Goal: Information Seeking & Learning: Learn about a topic

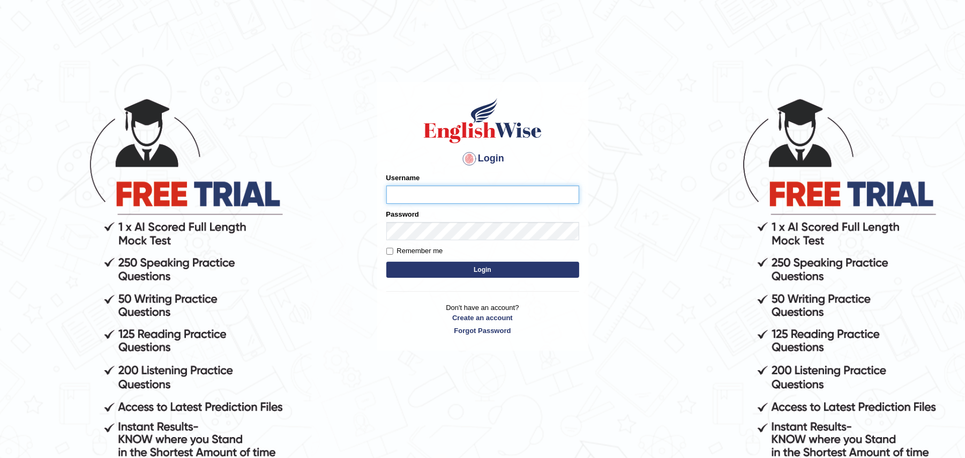
type input "Zehra123"
click at [538, 270] on button "Login" at bounding box center [482, 269] width 193 height 16
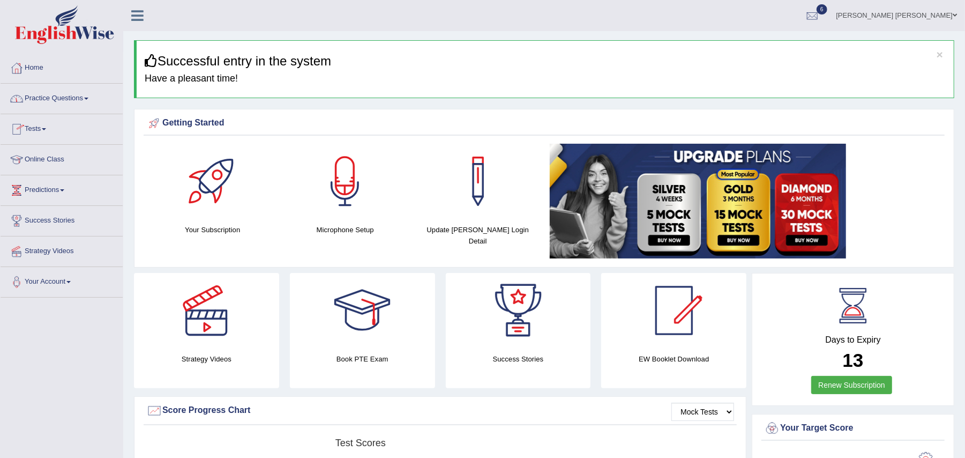
click at [92, 96] on link "Practice Questions" at bounding box center [62, 97] width 122 height 27
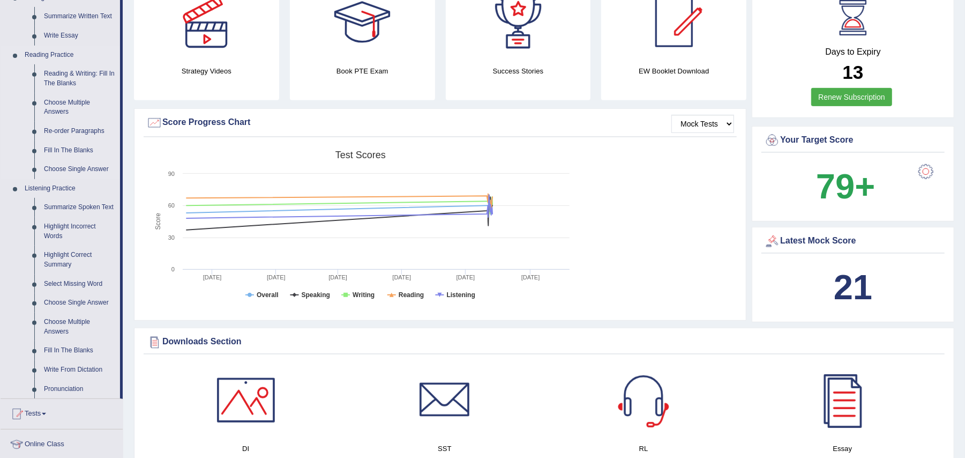
scroll to position [294, 0]
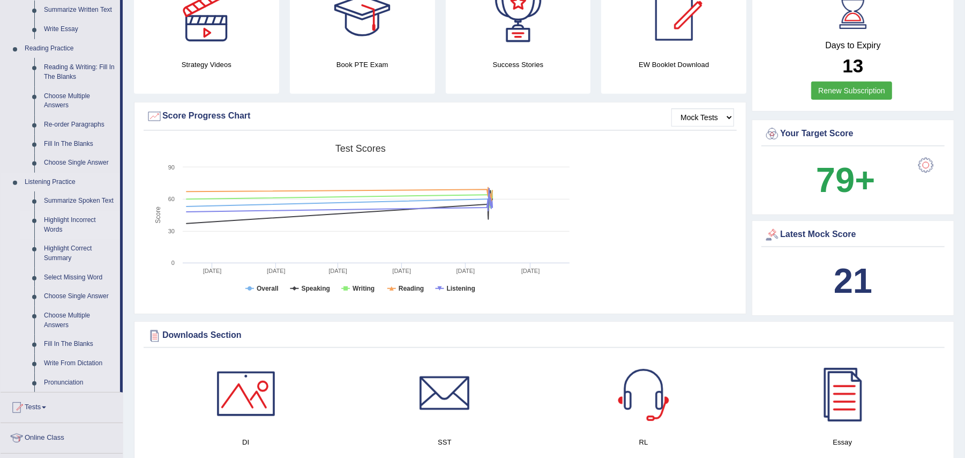
click at [63, 216] on link "Highlight Incorrect Words" at bounding box center [79, 225] width 81 height 28
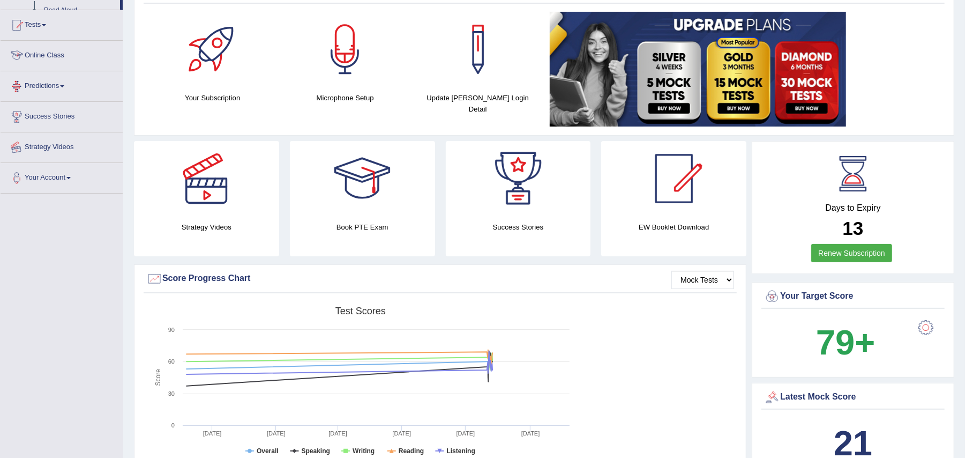
scroll to position [338, 0]
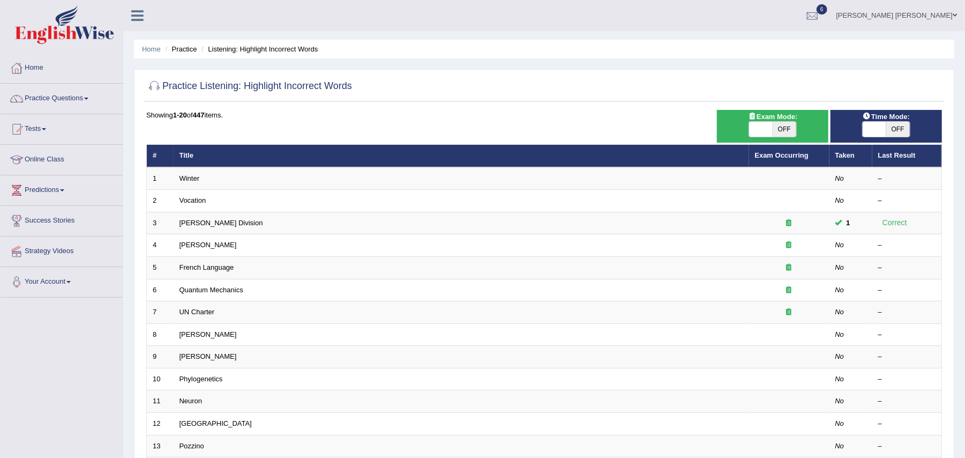
click at [782, 131] on span "OFF" at bounding box center [785, 129] width 24 height 15
checkbox input "true"
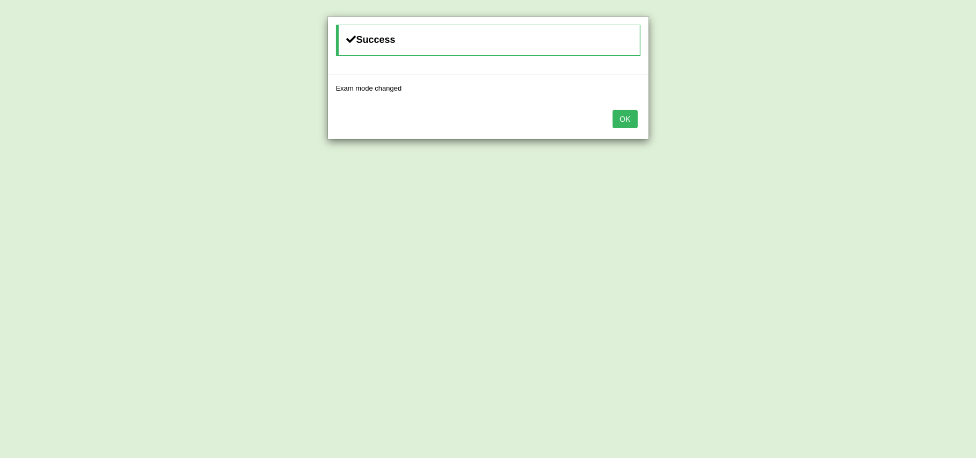
click at [626, 124] on button "OK" at bounding box center [624, 119] width 25 height 18
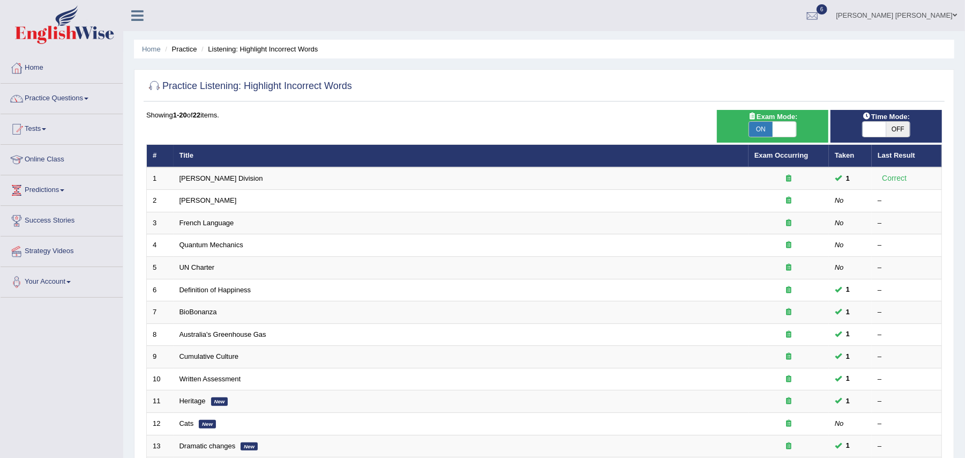
click at [896, 131] on span "OFF" at bounding box center [898, 129] width 24 height 15
checkbox input "true"
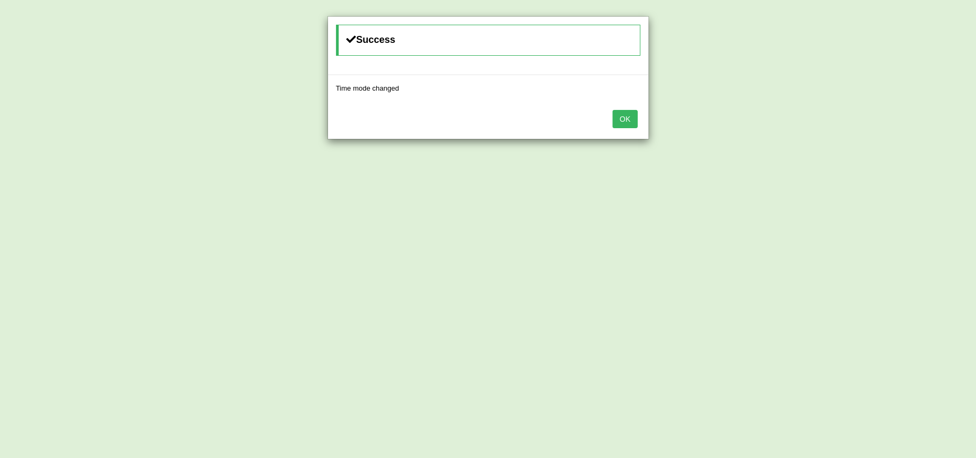
click at [629, 124] on button "OK" at bounding box center [624, 119] width 25 height 18
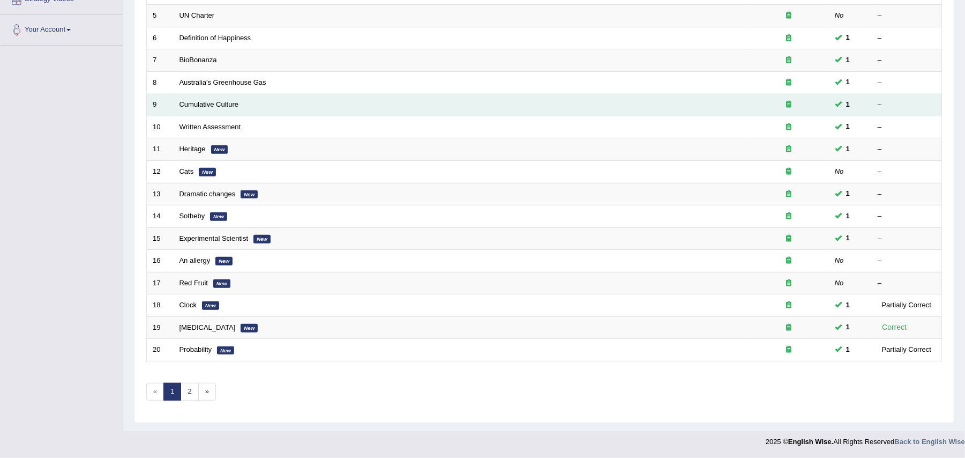
scroll to position [256, 0]
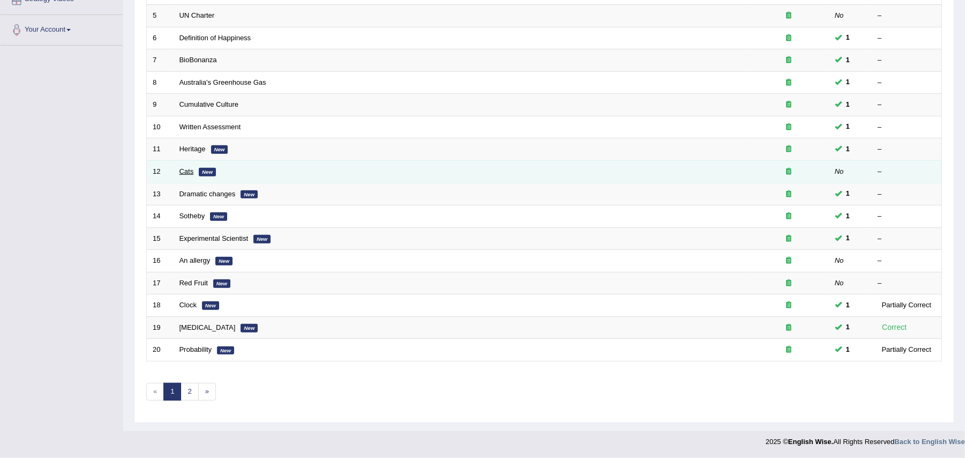
click at [191, 168] on link "Cats" at bounding box center [187, 171] width 14 height 8
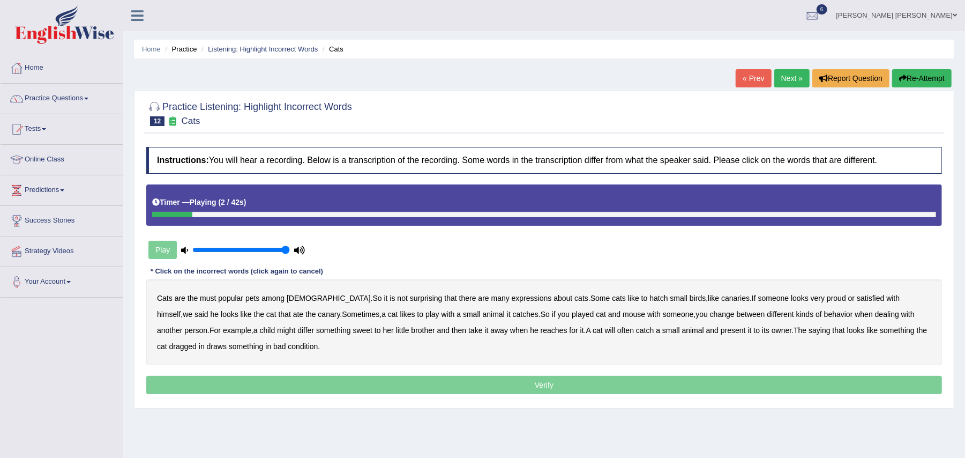
click at [206, 300] on b "must" at bounding box center [208, 298] width 16 height 9
click at [649, 302] on b "hatch" at bounding box center [658, 298] width 18 height 9
click at [297, 332] on b "differ" at bounding box center [305, 330] width 17 height 9
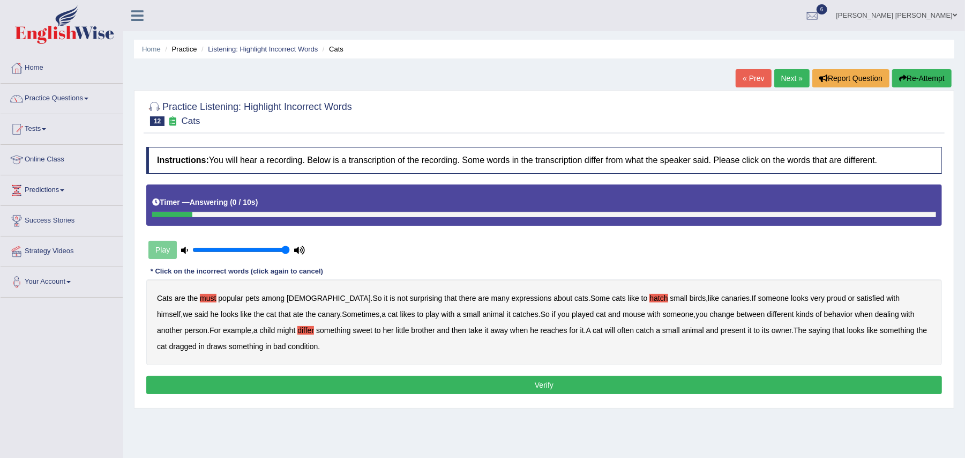
click at [207, 346] on b "draws" at bounding box center [217, 346] width 20 height 9
click at [215, 380] on button "Verify" at bounding box center [544, 385] width 796 height 18
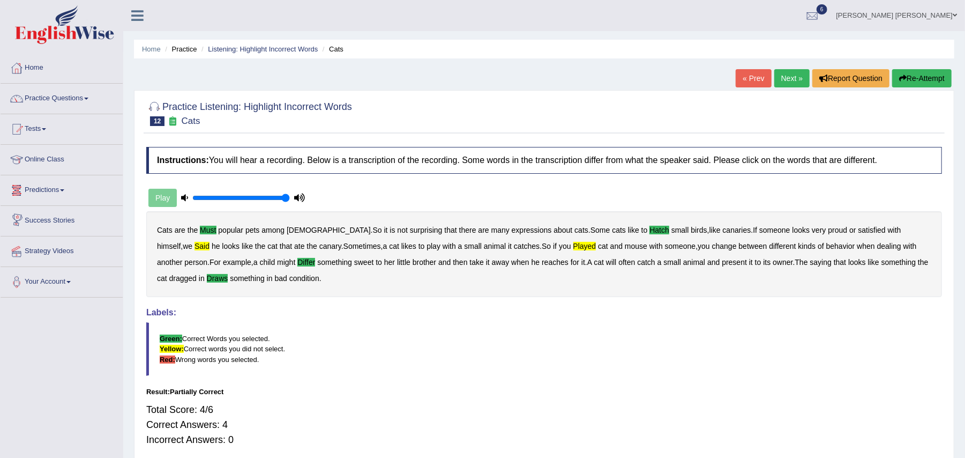
click at [170, 197] on div "Play" at bounding box center [226, 197] width 161 height 27
click at [800, 75] on link "Next »" at bounding box center [791, 78] width 35 height 18
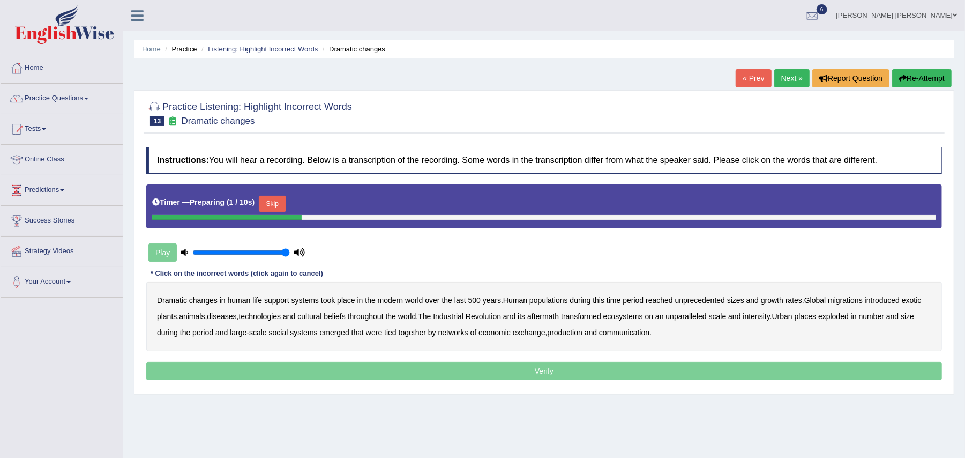
click at [282, 198] on button "Skip" at bounding box center [272, 204] width 27 height 16
click at [271, 204] on button "Skip" at bounding box center [272, 204] width 27 height 16
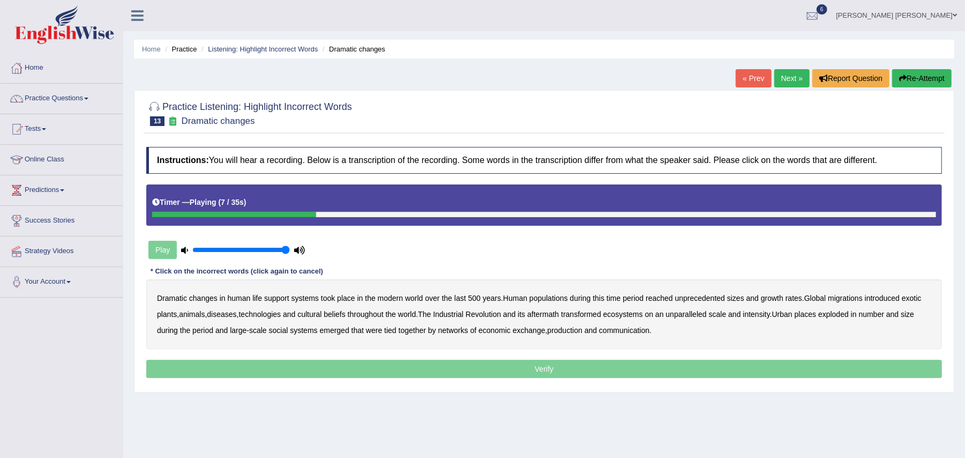
click at [559, 299] on b "populations" at bounding box center [548, 298] width 39 height 9
click at [227, 316] on b "diseases" at bounding box center [221, 314] width 29 height 9
click at [631, 315] on b "ecosystems" at bounding box center [623, 314] width 40 height 9
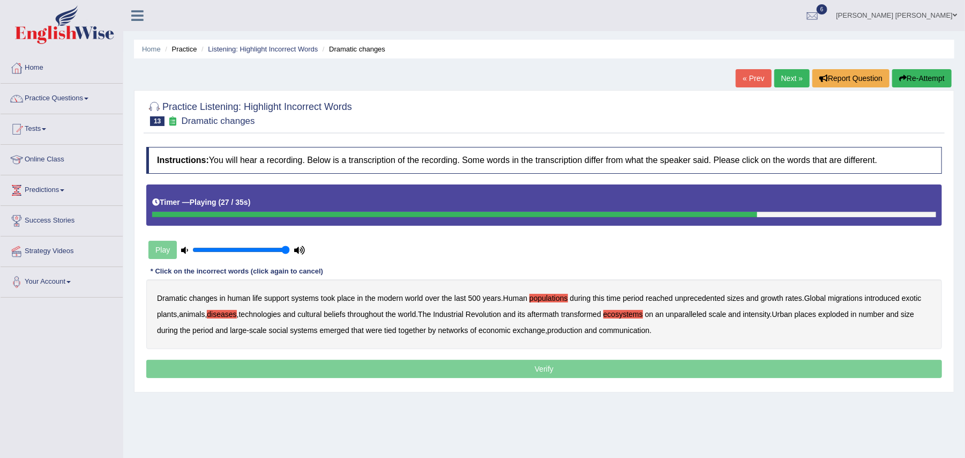
click at [816, 316] on b "places" at bounding box center [805, 314] width 21 height 9
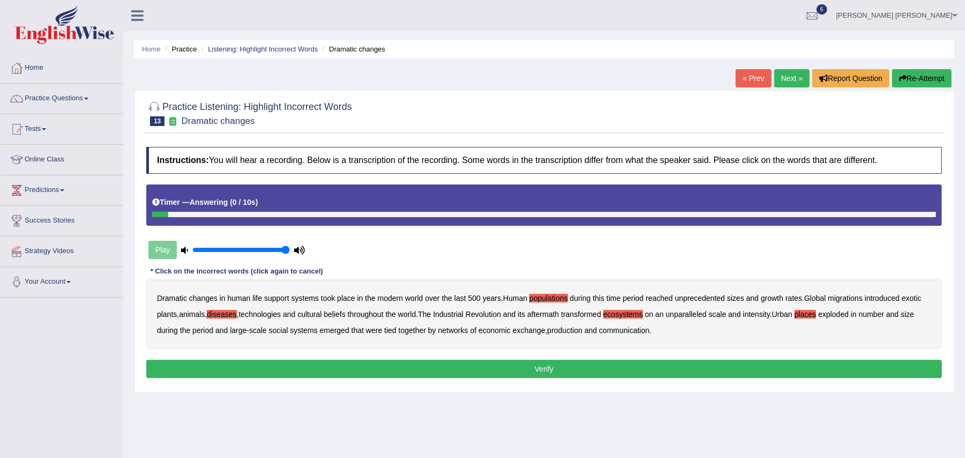
click at [566, 328] on b "production" at bounding box center [565, 330] width 35 height 9
click at [536, 371] on button "Verify" at bounding box center [544, 369] width 796 height 18
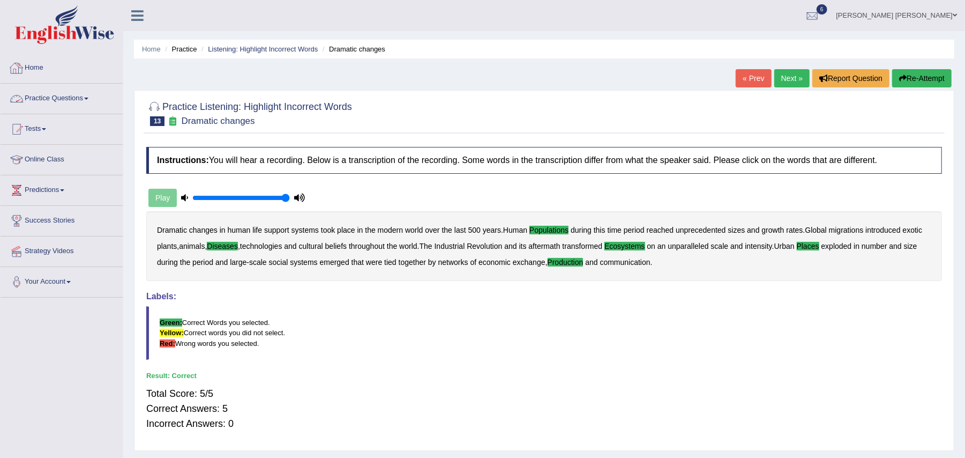
click at [52, 95] on link "Practice Questions" at bounding box center [62, 97] width 122 height 27
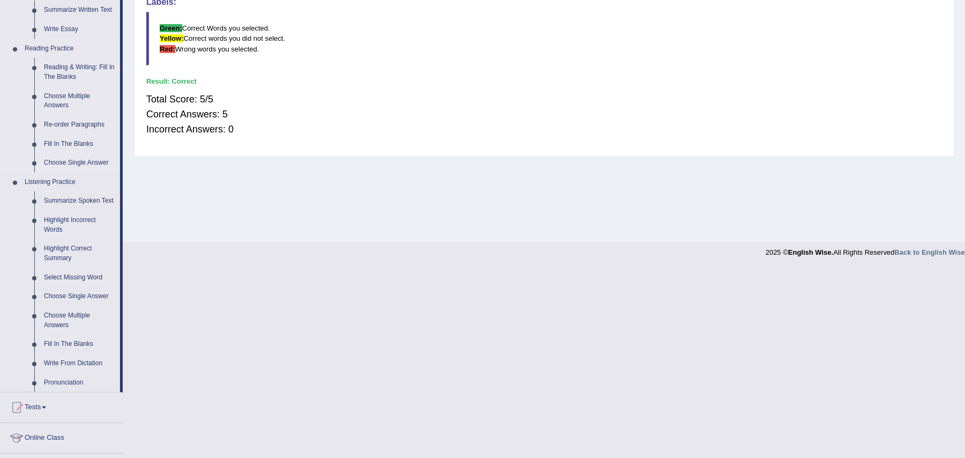
scroll to position [300, 0]
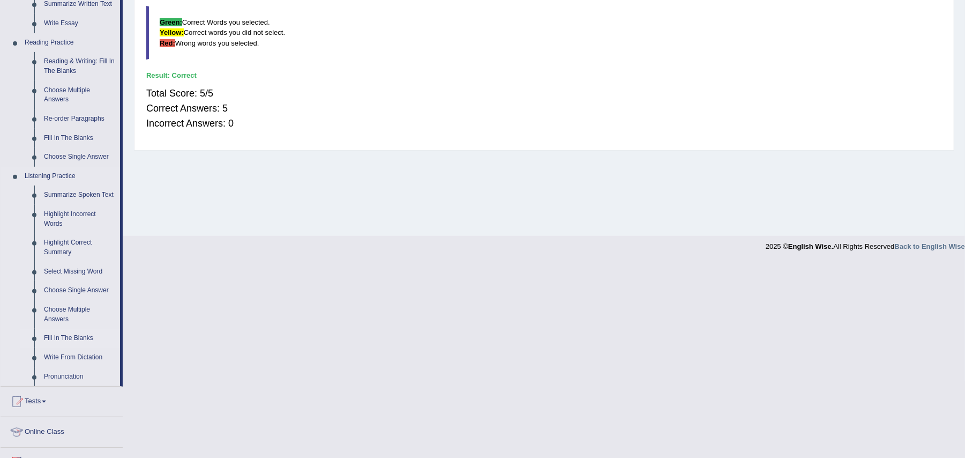
click at [69, 332] on link "Fill In The Blanks" at bounding box center [79, 337] width 81 height 19
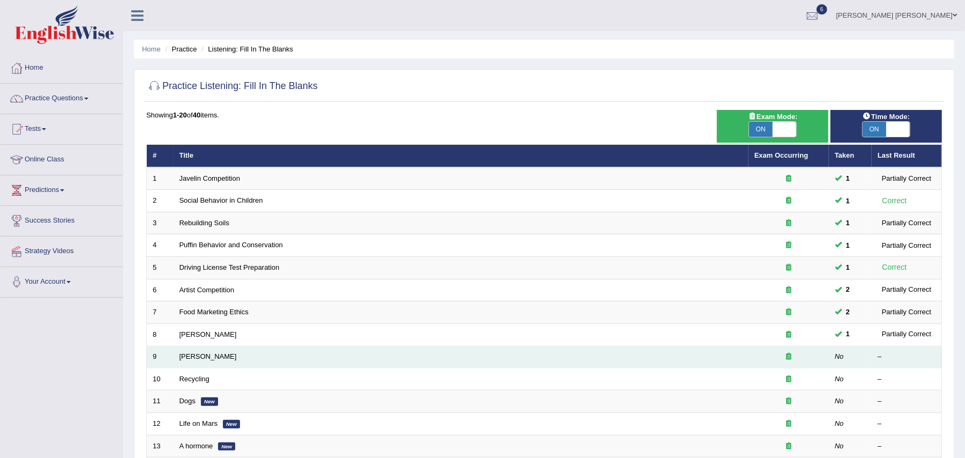
click at [206, 353] on td "[PERSON_NAME]" at bounding box center [461, 357] width 575 height 23
click at [211, 360] on link "[PERSON_NAME]" at bounding box center [208, 356] width 57 height 8
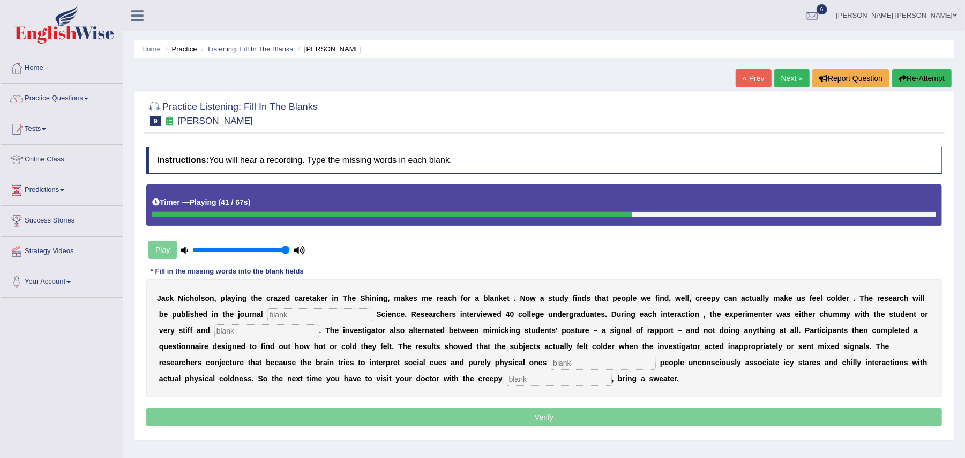
click at [266, 333] on input "text" at bounding box center [266, 330] width 105 height 13
type input "professional"
click at [570, 362] on input "text" at bounding box center [603, 362] width 105 height 13
type input "simultan"
click at [551, 380] on input "text" at bounding box center [559, 378] width 105 height 13
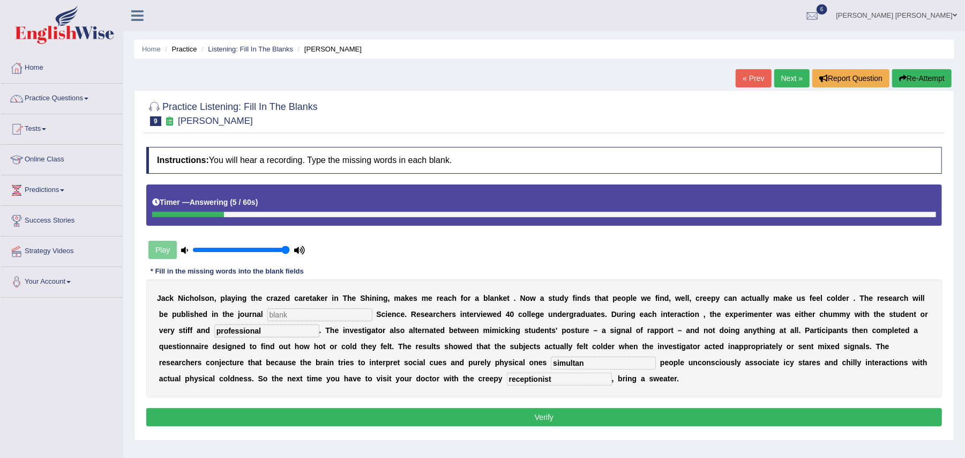
type input "receptionist"
click at [597, 360] on input "simultan" at bounding box center [603, 362] width 105 height 13
type input "simultaneously"
click at [301, 313] on input "text" at bounding box center [319, 314] width 105 height 13
click at [301, 315] on input "psycholical" at bounding box center [319, 314] width 105 height 13
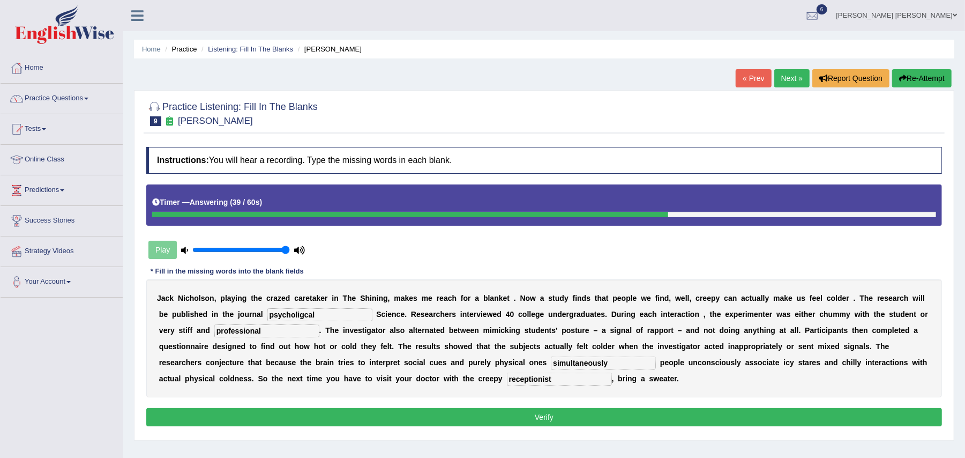
click at [339, 312] on input "psycholigcal" at bounding box center [319, 314] width 105 height 13
type input "p"
type input "pschycholo"
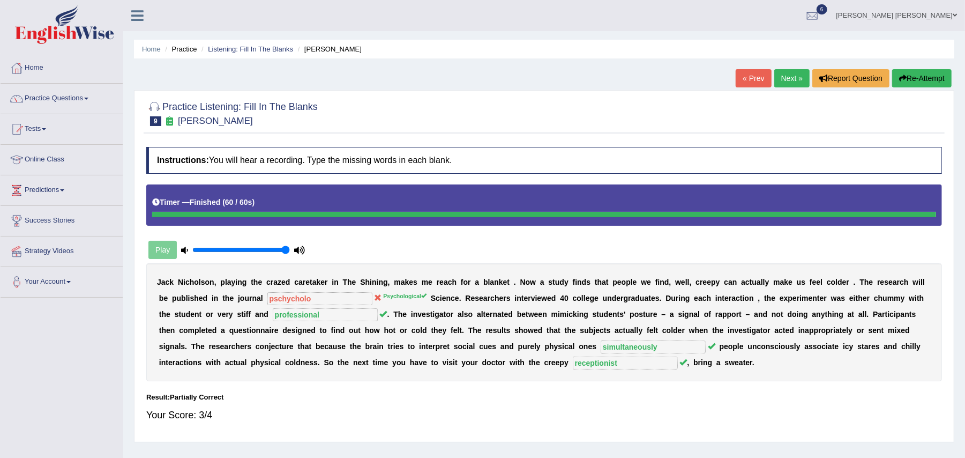
click at [781, 72] on link "Next »" at bounding box center [791, 78] width 35 height 18
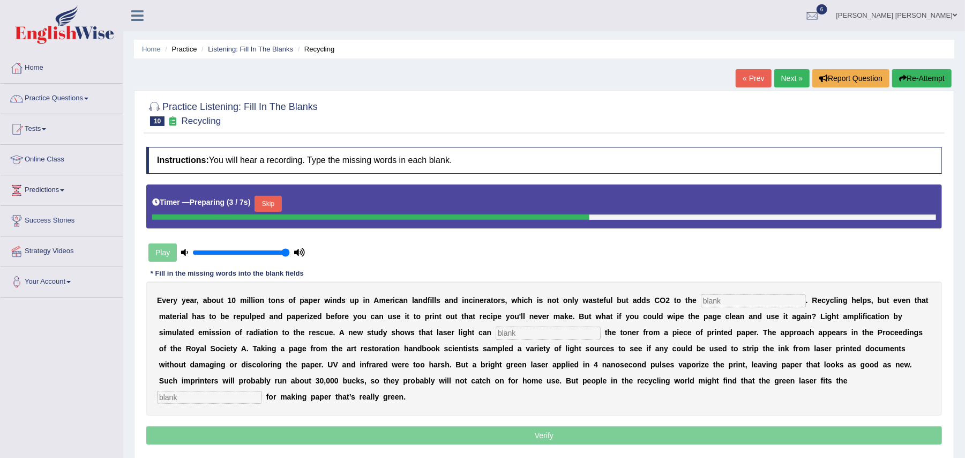
click at [281, 200] on button "Skip" at bounding box center [268, 204] width 27 height 16
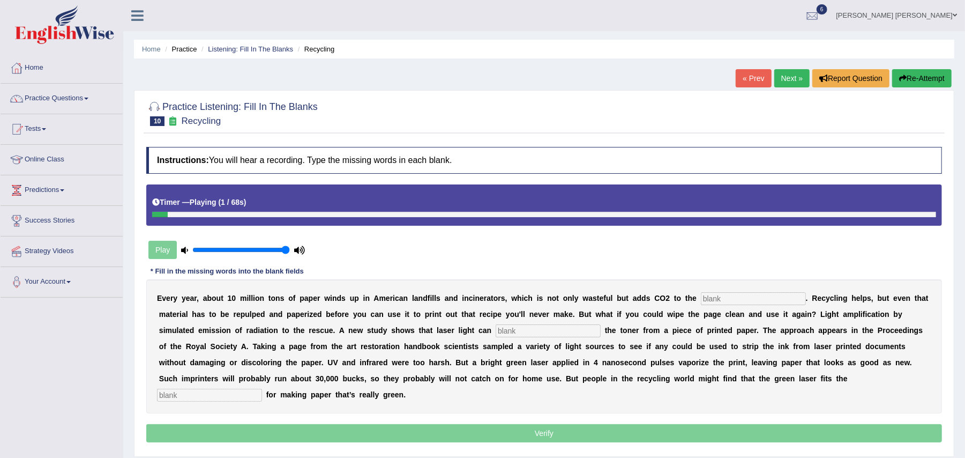
click at [723, 302] on input "text" at bounding box center [753, 298] width 105 height 13
type input "atmosphere"
click at [571, 335] on input "text" at bounding box center [548, 330] width 105 height 13
type input "erase"
click at [223, 397] on input "text" at bounding box center [209, 394] width 105 height 13
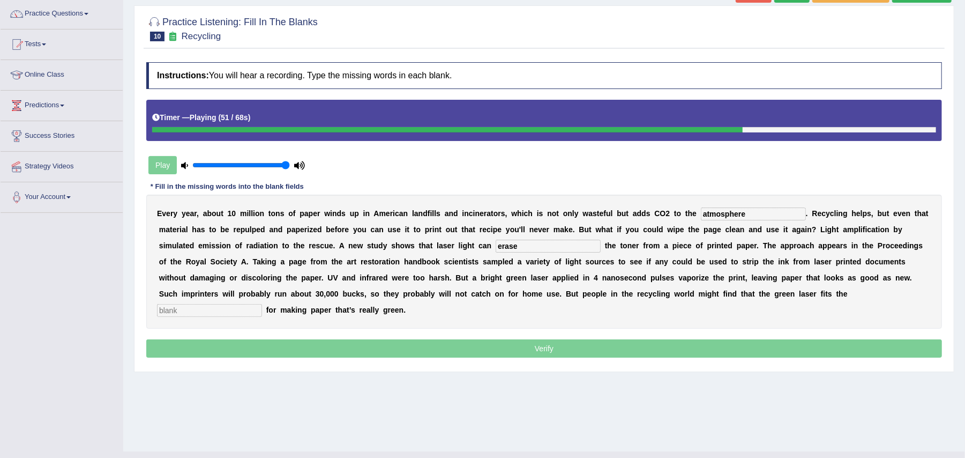
scroll to position [105, 0]
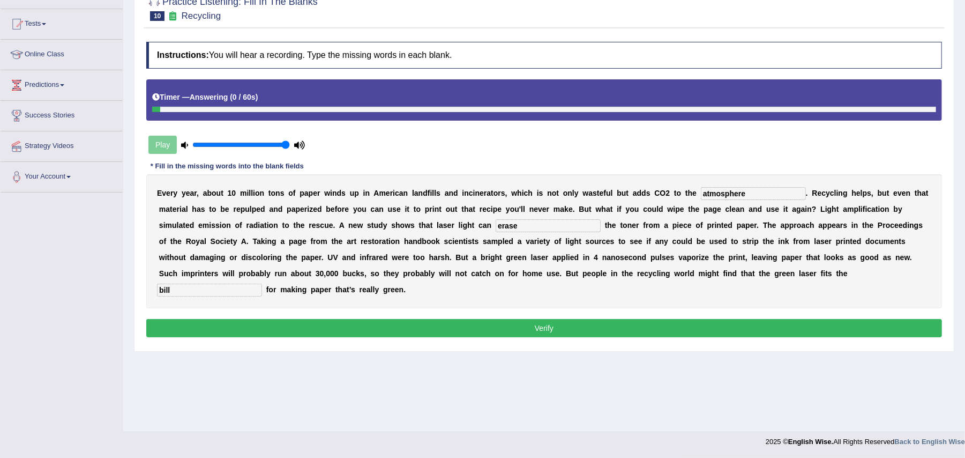
type input "bill"
click at [233, 331] on button "Verify" at bounding box center [544, 328] width 796 height 18
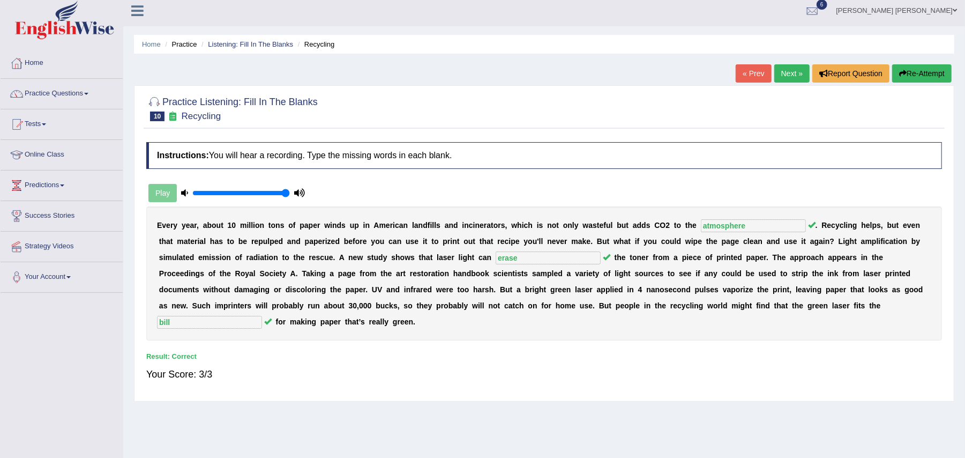
scroll to position [0, 0]
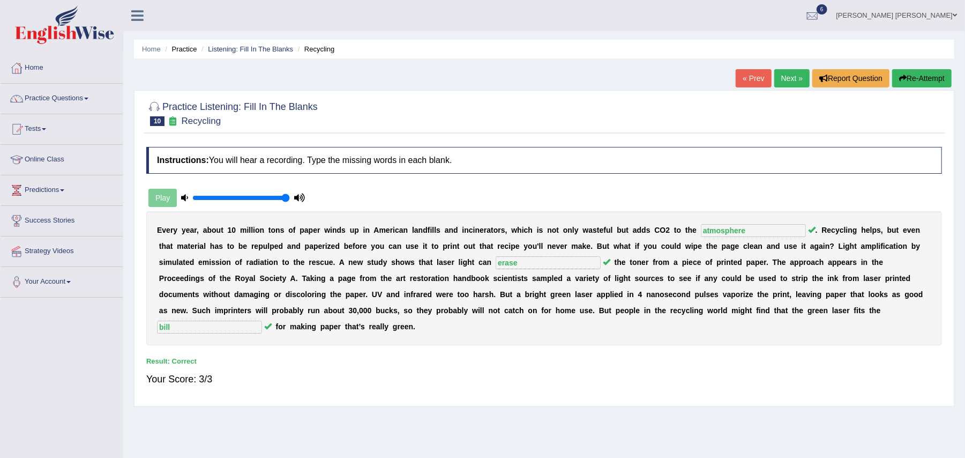
click at [780, 76] on link "Next »" at bounding box center [791, 78] width 35 height 18
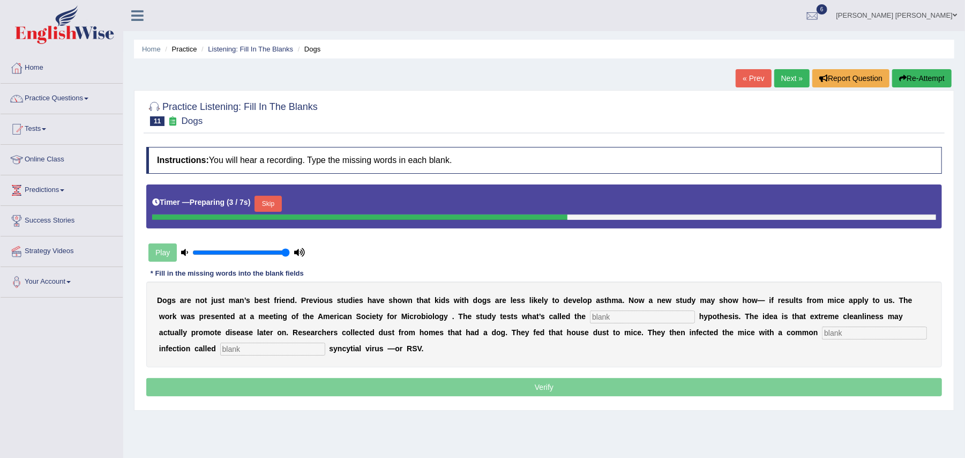
click at [618, 317] on input "text" at bounding box center [642, 316] width 105 height 13
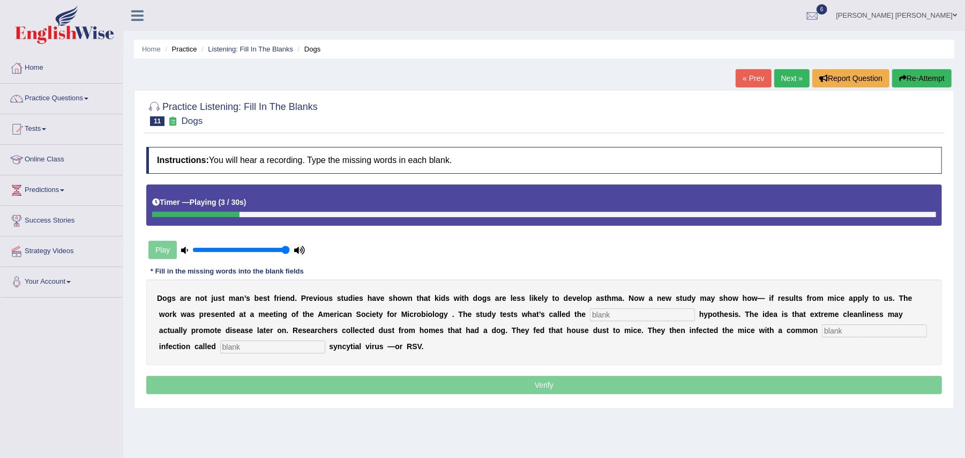
click at [618, 317] on input "text" at bounding box center [642, 314] width 105 height 13
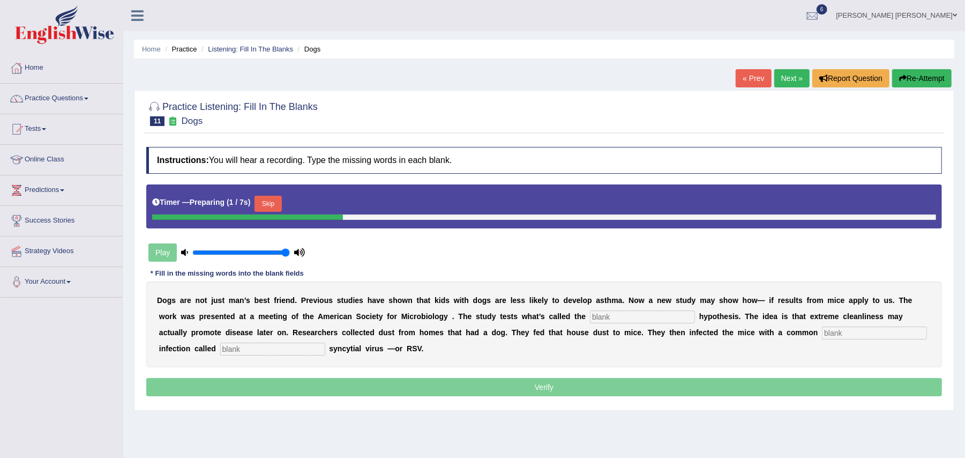
click at [281, 206] on button "Skip" at bounding box center [268, 204] width 27 height 16
click at [268, 205] on button "Skip" at bounding box center [268, 204] width 27 height 16
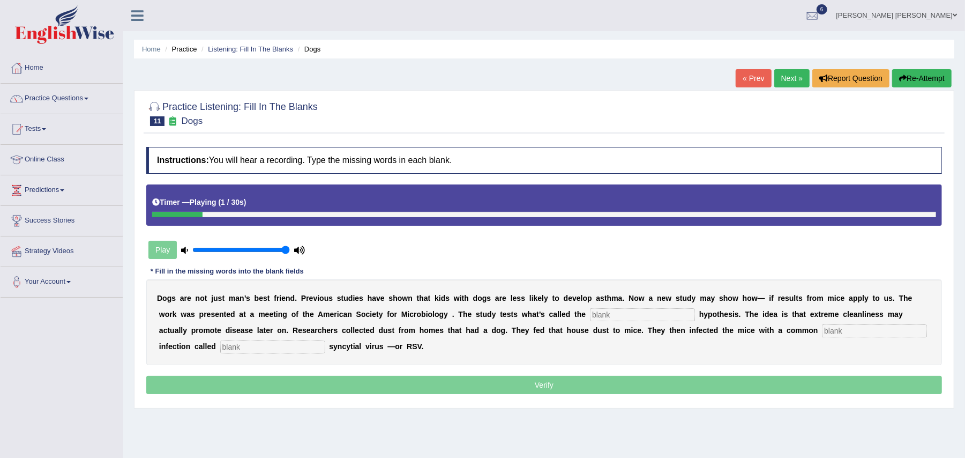
click at [607, 317] on input "text" at bounding box center [642, 314] width 105 height 13
click at [639, 315] on input "text" at bounding box center [642, 314] width 105 height 13
type input "hygiene"
click at [834, 331] on input "text" at bounding box center [874, 330] width 105 height 13
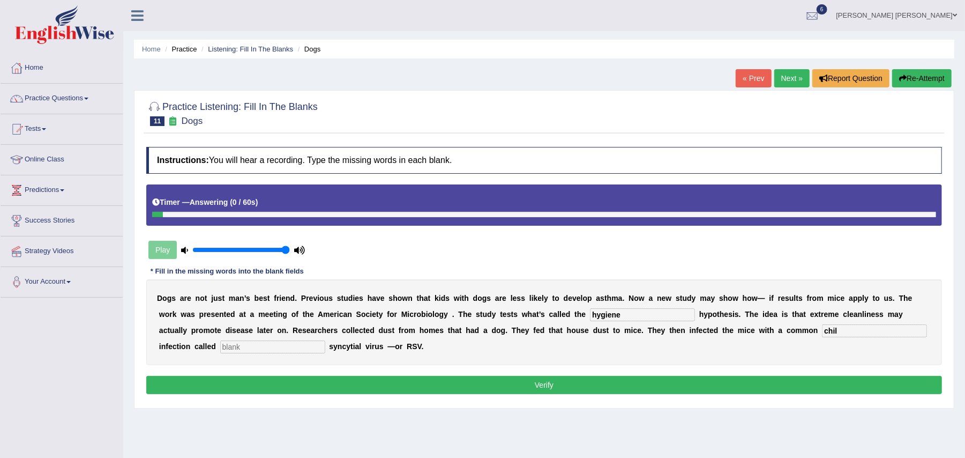
type input "chil"
click at [284, 350] on input "text" at bounding box center [272, 346] width 105 height 13
type input "respiratorial"
click at [838, 328] on input "chil" at bounding box center [874, 330] width 105 height 13
type input "child"
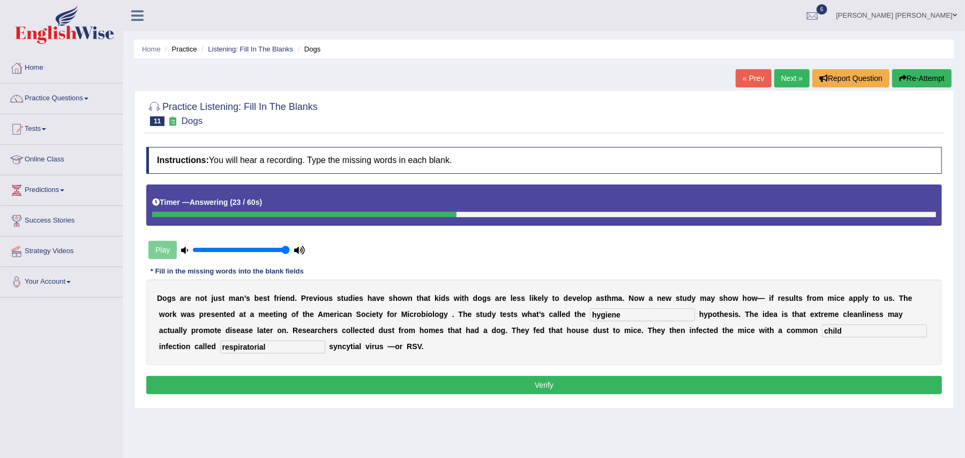
click at [318, 380] on button "Verify" at bounding box center [544, 385] width 796 height 18
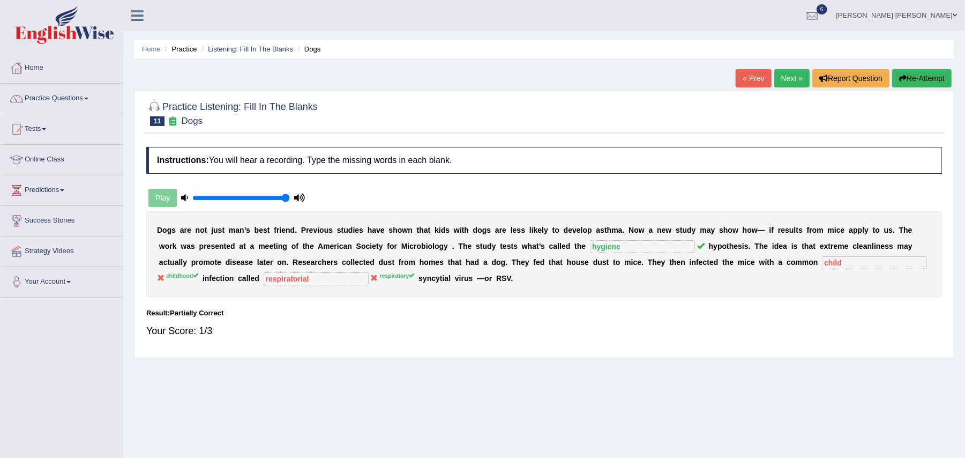
click at [788, 80] on link "Next »" at bounding box center [791, 78] width 35 height 18
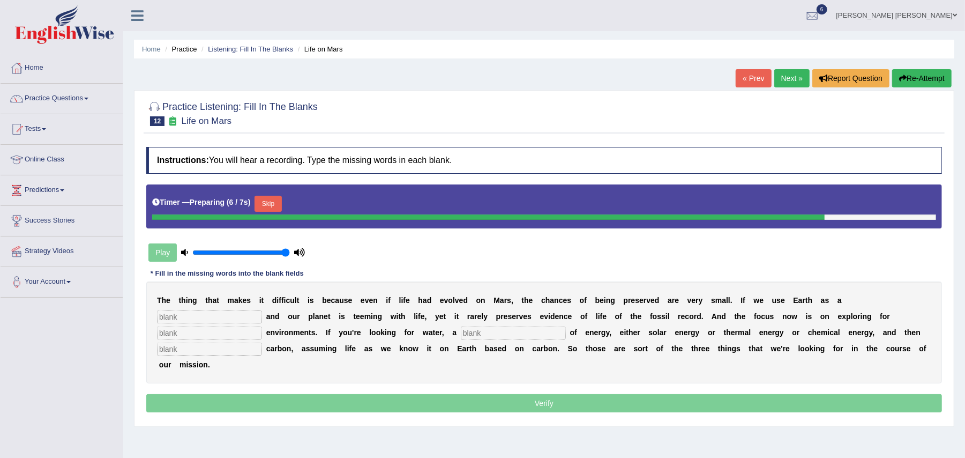
click at [273, 206] on button "Skip" at bounding box center [268, 204] width 27 height 16
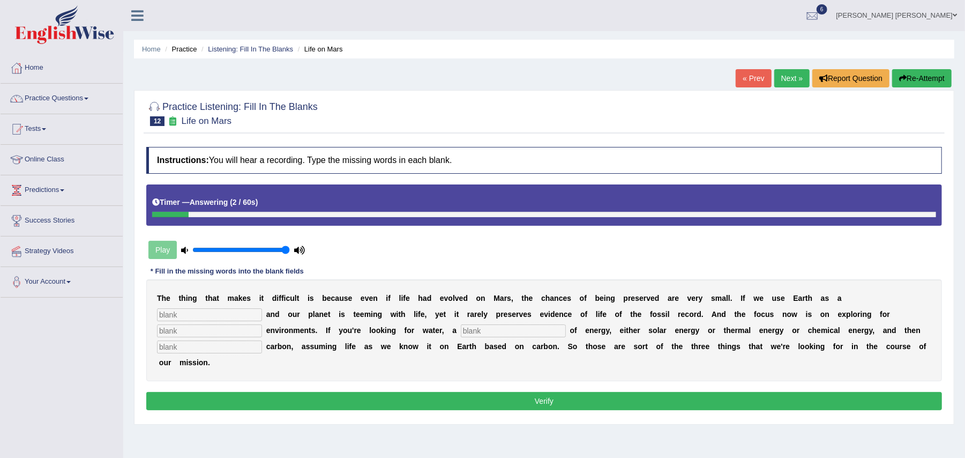
click at [241, 315] on input "text" at bounding box center [209, 314] width 105 height 13
type input "reference"
click at [221, 346] on input "text" at bounding box center [209, 346] width 105 height 13
type input "organic"
click at [223, 333] on input "text" at bounding box center [209, 330] width 105 height 13
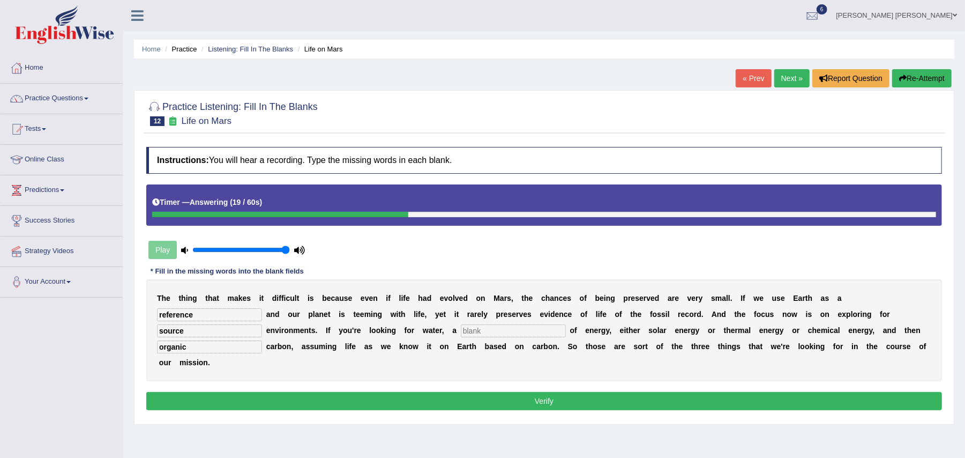
type input "source"
click at [493, 330] on input "text" at bounding box center [513, 330] width 105 height 13
type input "source"
click at [226, 331] on input "source" at bounding box center [209, 330] width 105 height 13
type input "s"
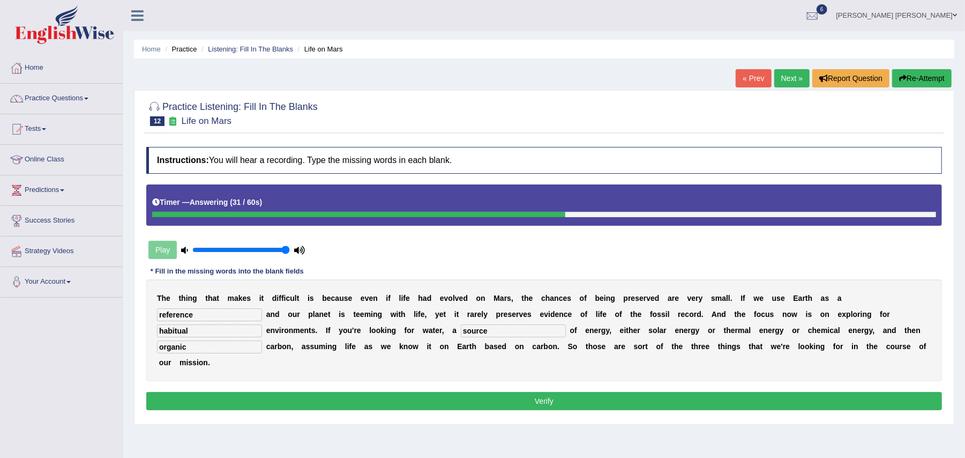
type input "habitual"
click at [265, 395] on button "Verify" at bounding box center [544, 401] width 796 height 18
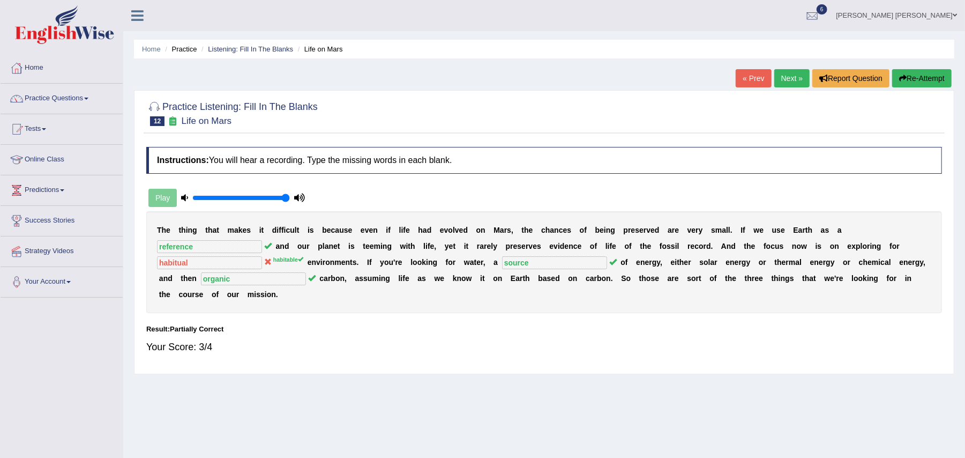
click at [787, 74] on link "Next »" at bounding box center [791, 78] width 35 height 18
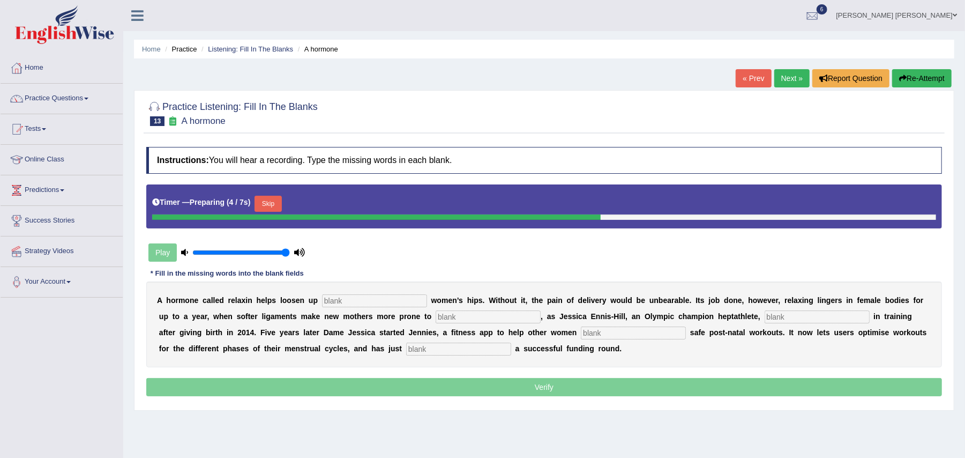
click at [269, 204] on button "Skip" at bounding box center [268, 204] width 27 height 16
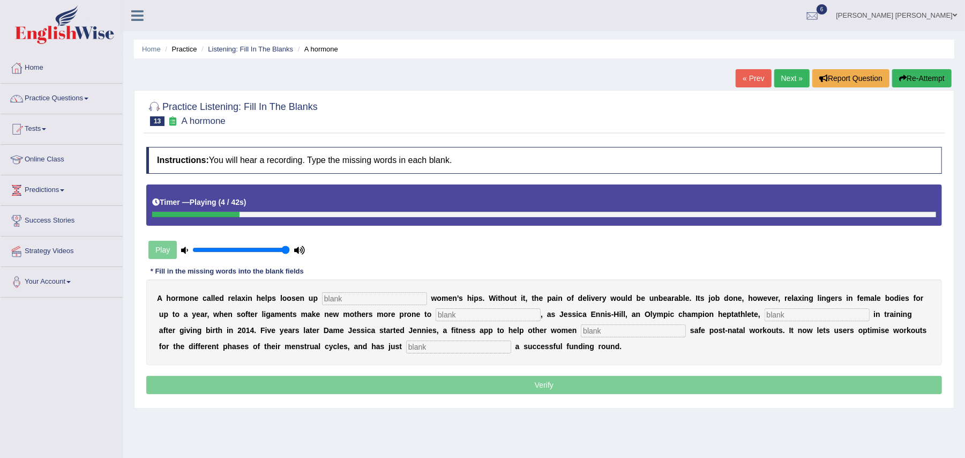
click at [361, 298] on input "text" at bounding box center [374, 298] width 105 height 13
type input "pregnant"
click at [496, 318] on input "text" at bounding box center [488, 314] width 105 height 13
type input "injury"
click at [820, 319] on input "text" at bounding box center [817, 314] width 105 height 13
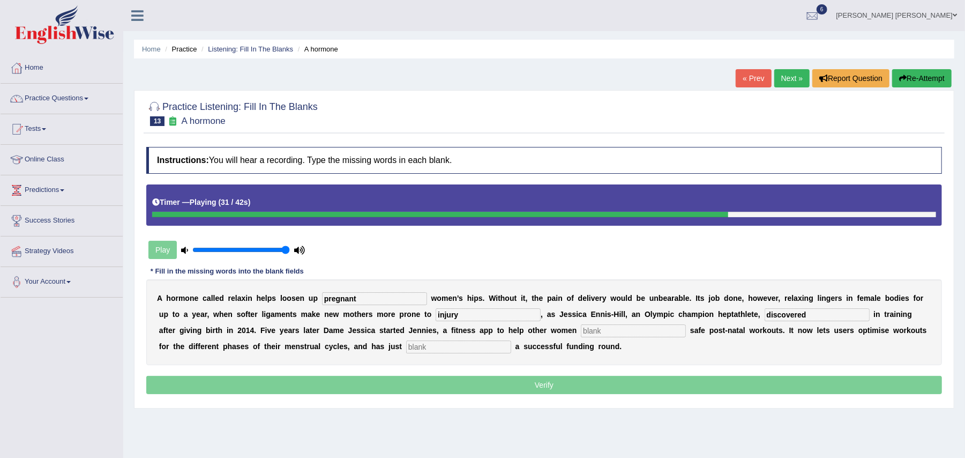
type input "discovered"
click at [639, 335] on input "text" at bounding box center [633, 330] width 105 height 13
type input "perform"
click at [445, 350] on input "text" at bounding box center [458, 346] width 105 height 13
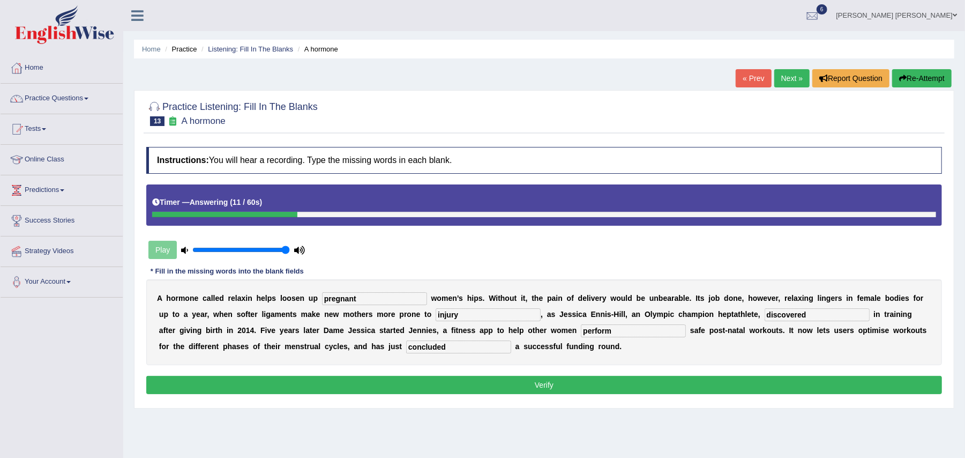
type input "concluded"
click at [644, 380] on button "Verify" at bounding box center [544, 385] width 796 height 18
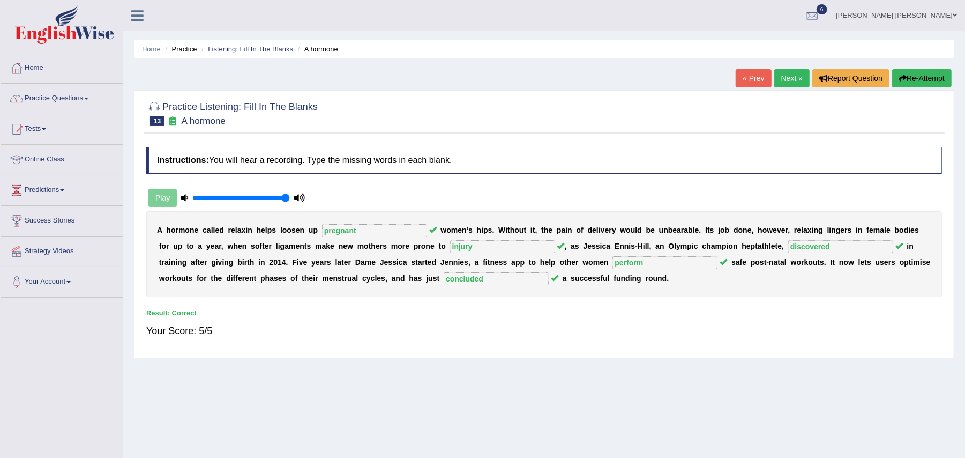
click at [80, 97] on link "Practice Questions" at bounding box center [62, 97] width 122 height 27
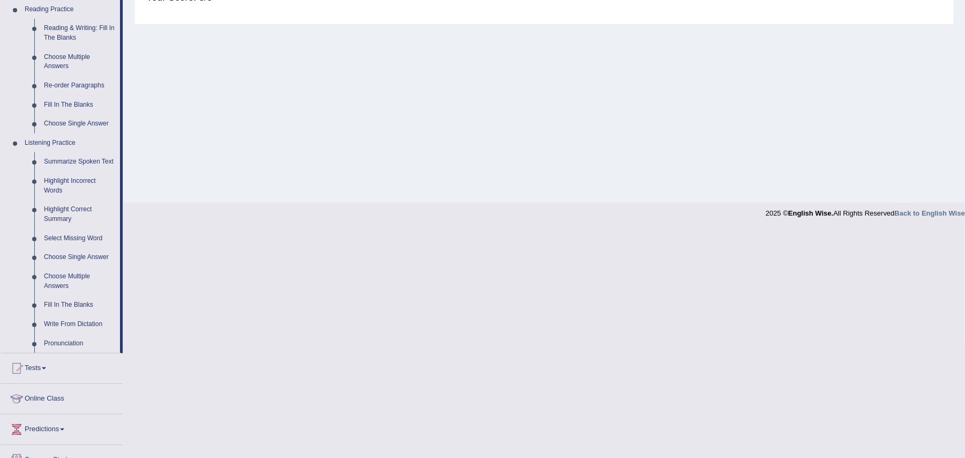
scroll to position [339, 0]
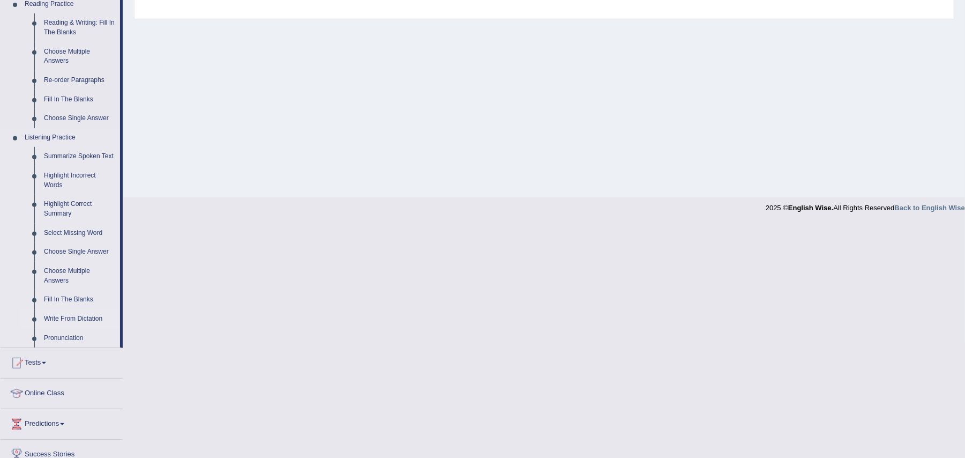
click at [89, 316] on link "Write From Dictation" at bounding box center [79, 318] width 81 height 19
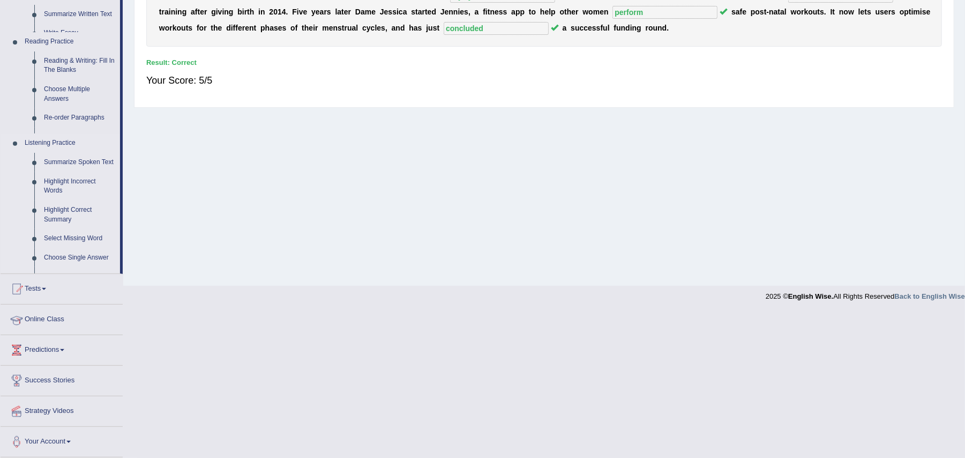
scroll to position [146, 0]
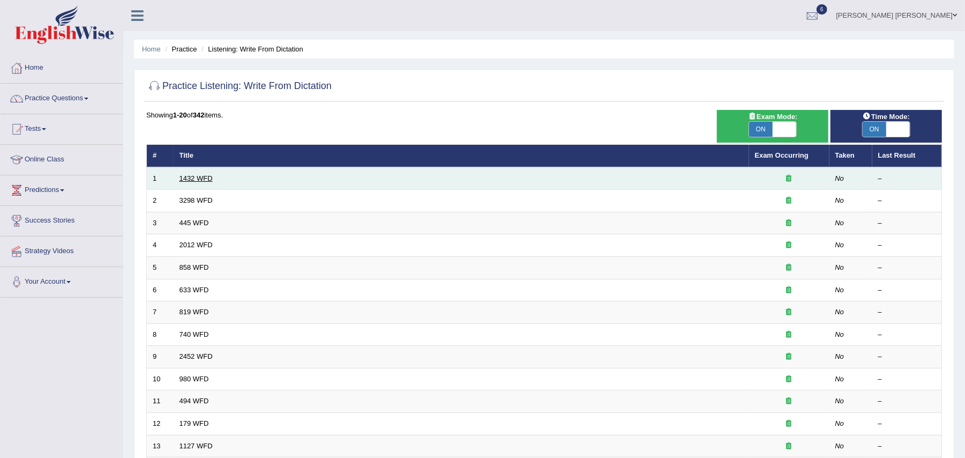
click at [196, 176] on link "1432 WFD" at bounding box center [196, 178] width 33 height 8
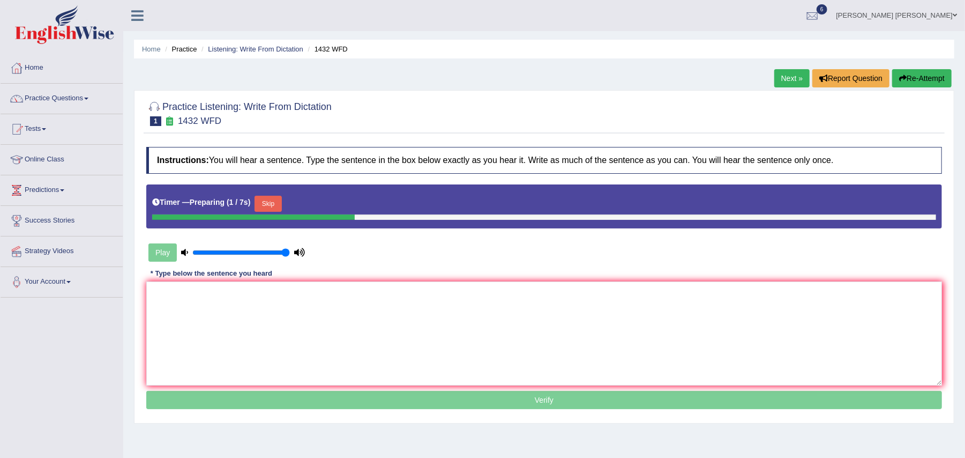
click at [275, 198] on button "Skip" at bounding box center [268, 204] width 27 height 16
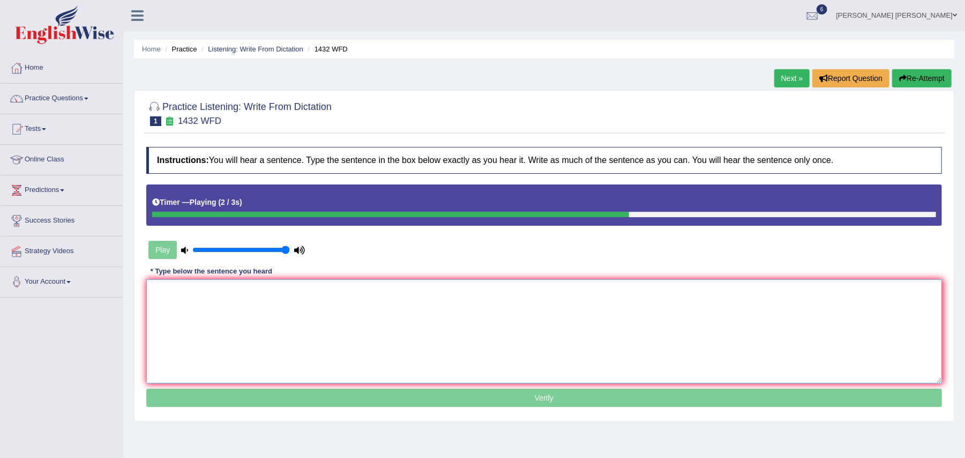
click at [223, 309] on textarea at bounding box center [544, 331] width 796 height 104
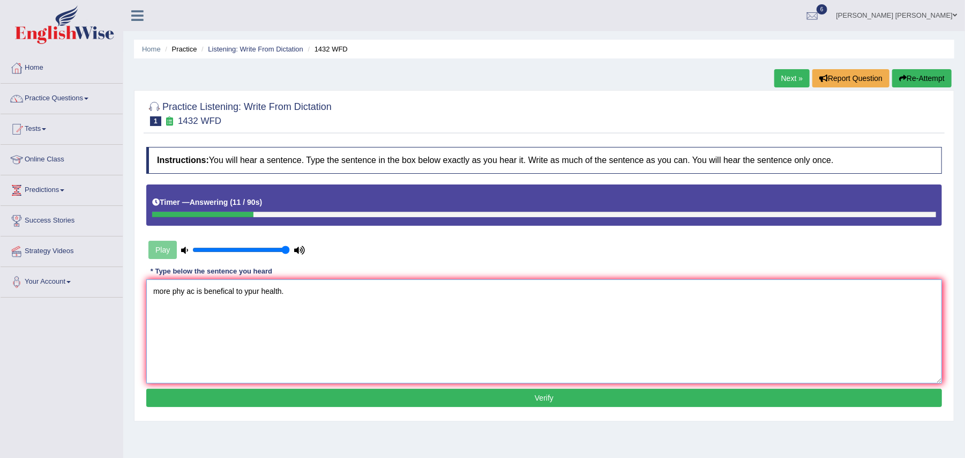
click at [185, 291] on textarea "more phy ac is benefical to ypur health." at bounding box center [544, 331] width 796 height 104
click at [208, 290] on textarea "more physical ac is benefical to ypur health." at bounding box center [544, 331] width 796 height 104
click at [209, 291] on textarea "more physical ac is benefical to ypur health." at bounding box center [544, 331] width 796 height 104
click at [264, 289] on textarea "more physical activity is benefical to ypur health." at bounding box center [544, 331] width 796 height 104
click at [268, 290] on textarea "more physical activity is beneficiall to ypur health." at bounding box center [544, 331] width 796 height 104
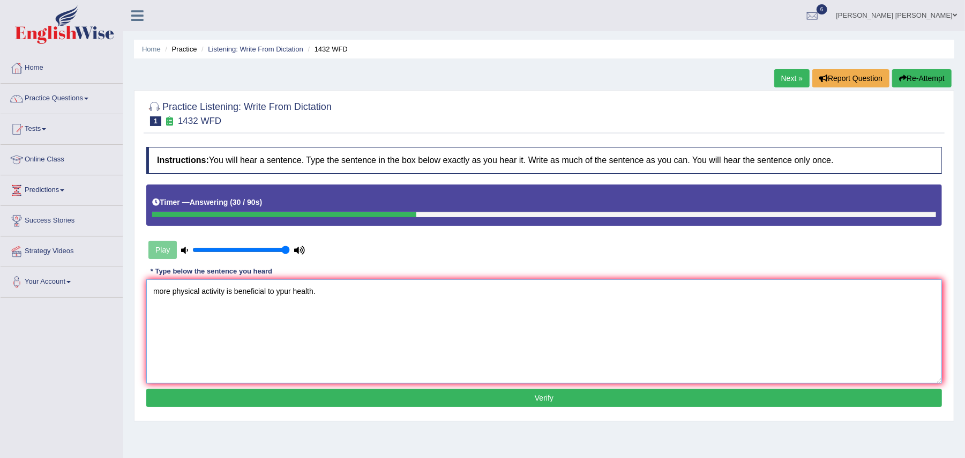
click at [283, 293] on textarea "more physical activity is beneficial to ypur health." at bounding box center [544, 331] width 796 height 104
click at [292, 290] on textarea "more physical activity is beneficial to your health." at bounding box center [544, 331] width 796 height 104
click at [160, 288] on textarea "more physical activity is beneficial to your our health." at bounding box center [544, 331] width 796 height 104
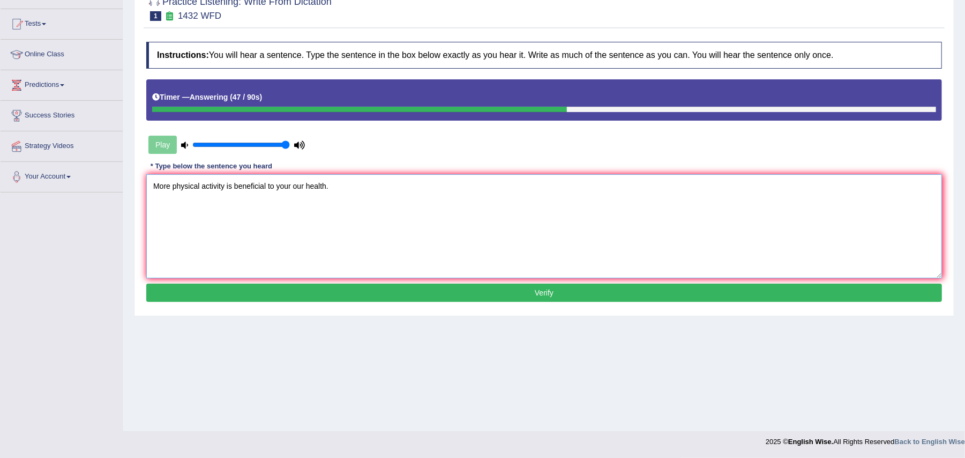
type textarea "More physical activity is beneficial to your our health."
click at [347, 287] on button "Verify" at bounding box center [544, 292] width 796 height 18
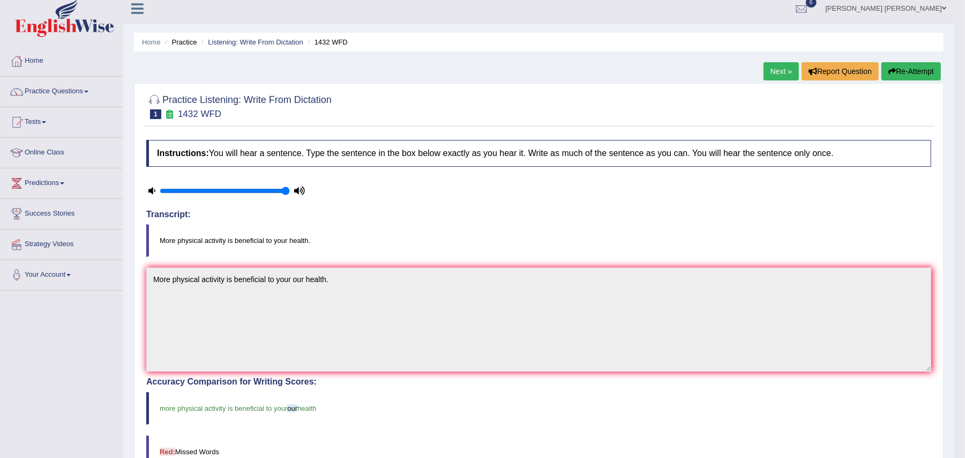
scroll to position [0, 0]
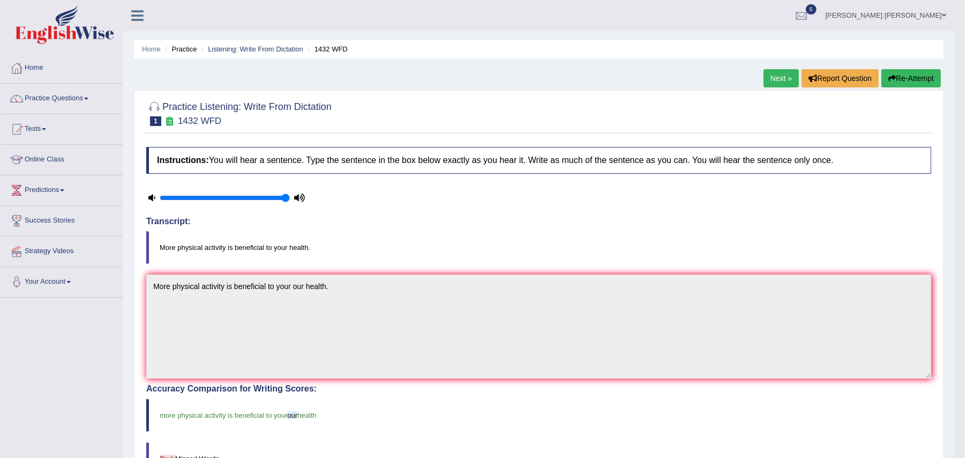
click at [781, 80] on link "Next »" at bounding box center [781, 78] width 35 height 18
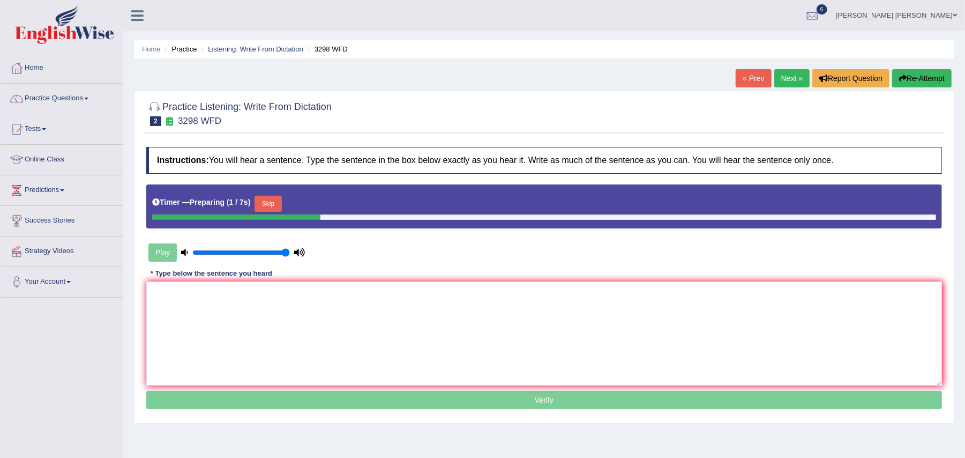
click at [269, 206] on button "Skip" at bounding box center [268, 204] width 27 height 16
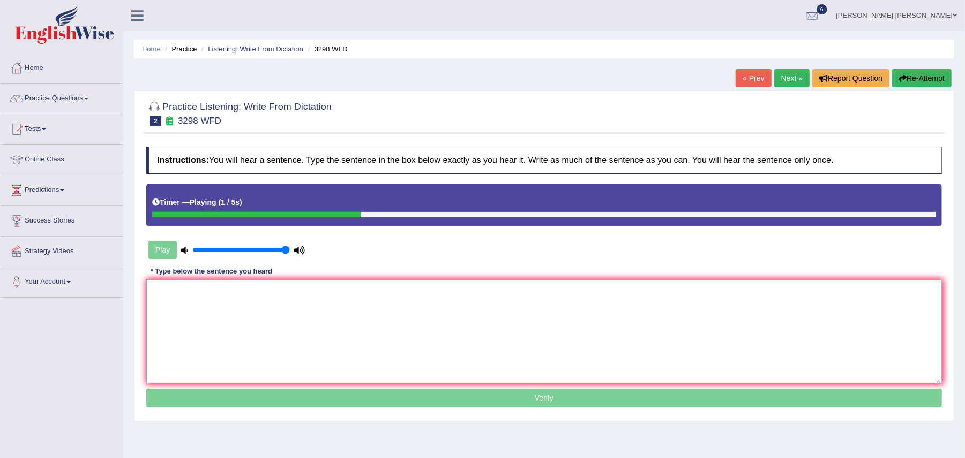
click at [219, 323] on textarea at bounding box center [544, 331] width 796 height 104
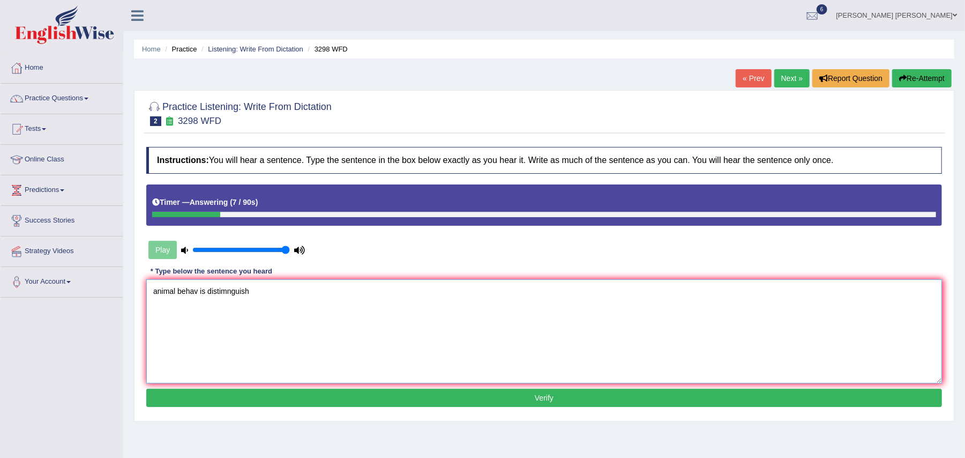
click at [208, 291] on textarea "animal behav is distimnguish" at bounding box center [544, 331] width 796 height 104
click at [258, 288] on textarea "animal behav is appear to distimnguish" at bounding box center [544, 331] width 796 height 104
click at [198, 289] on textarea "animal behav is appear to distinguish" at bounding box center [544, 331] width 796 height 104
click at [296, 288] on textarea "animal behaviour is appear to distinguish" at bounding box center [544, 331] width 796 height 104
type textarea "animal behaviour is appear to distinguish different aspects and ."
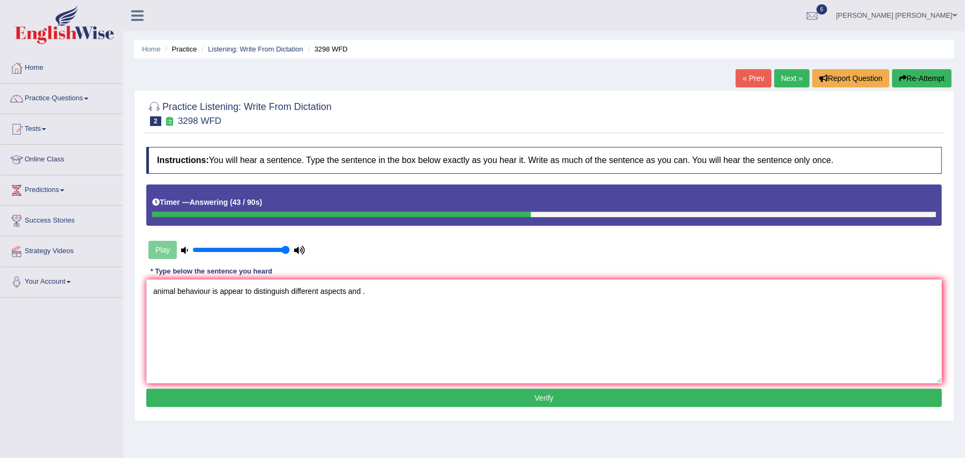
click at [367, 395] on button "Verify" at bounding box center [544, 397] width 796 height 18
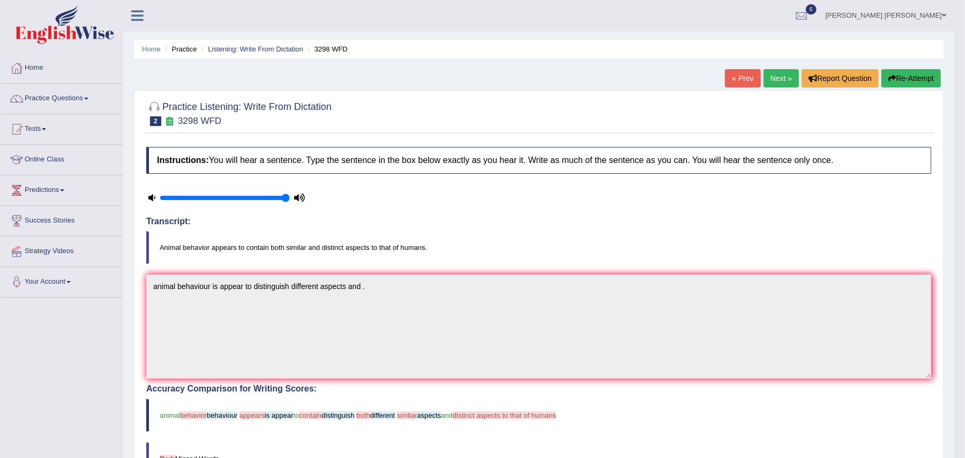
click at [776, 75] on link "Next »" at bounding box center [781, 78] width 35 height 18
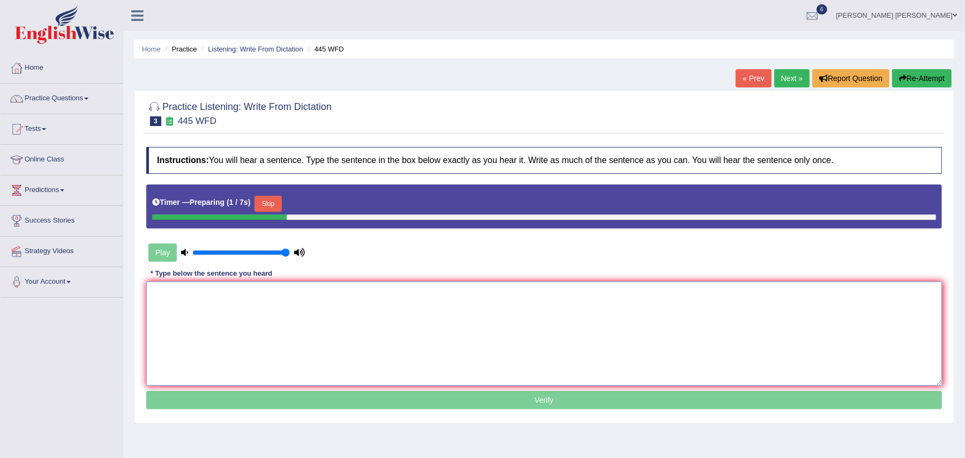
click at [242, 296] on textarea at bounding box center [544, 333] width 796 height 104
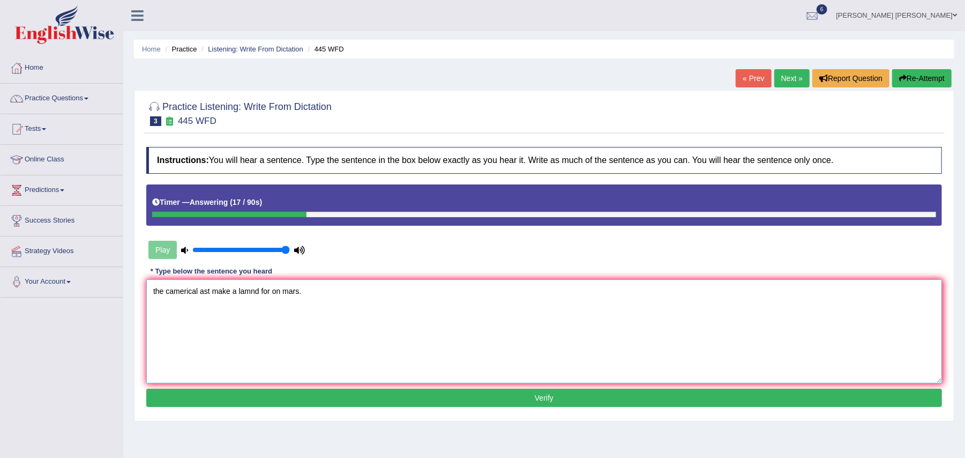
click at [169, 289] on textarea "the camerical ast make a lamnd for on mars." at bounding box center [544, 331] width 796 height 104
click at [196, 290] on textarea "the americal ast make a lamnd for on mars." at bounding box center [544, 331] width 796 height 104
click at [194, 289] on textarea "the americal ast make a lamnd for on mars." at bounding box center [544, 331] width 796 height 104
click at [211, 289] on textarea "the american ast make a lamnd for on mars." at bounding box center [544, 331] width 796 height 104
click at [279, 290] on textarea "the american astronomers make a lamnd for on mars." at bounding box center [544, 331] width 796 height 104
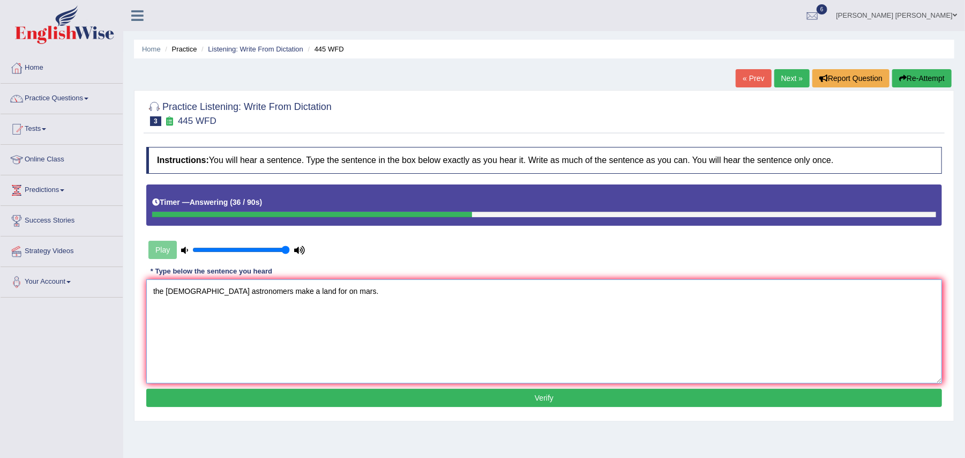
click at [156, 289] on textarea "the american astronomers make a land for on mars." at bounding box center [544, 331] width 796 height 104
click at [297, 289] on textarea "The american astronomers make a land for on mars." at bounding box center [544, 331] width 796 height 104
type textarea "The american astronomers make a land for spacious on mars."
click at [466, 401] on button "Verify" at bounding box center [544, 397] width 796 height 18
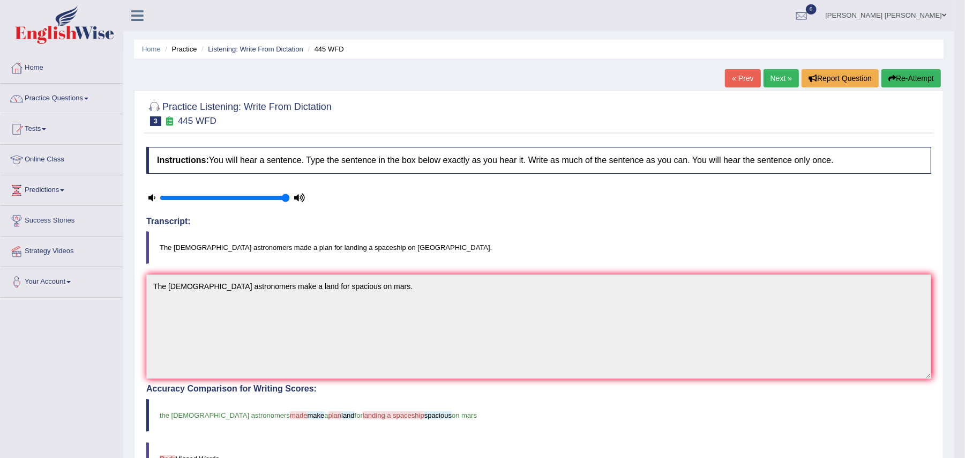
click at [767, 80] on link "Next »" at bounding box center [781, 78] width 35 height 18
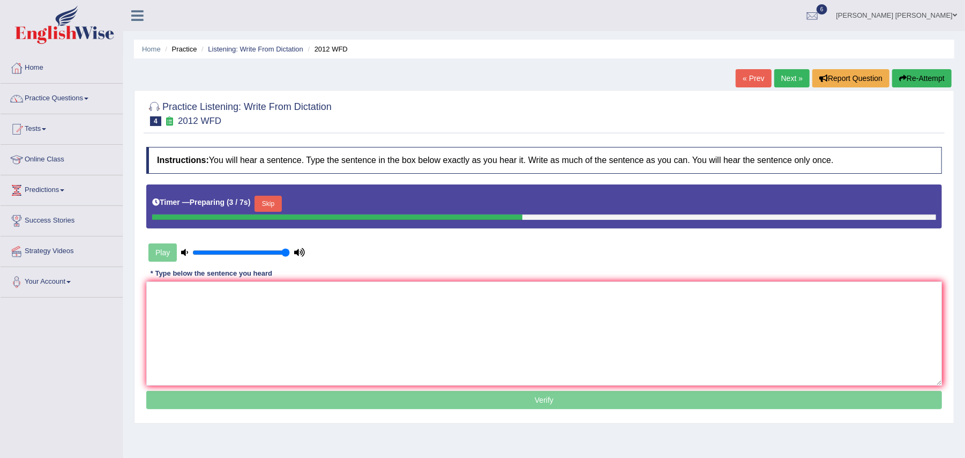
click at [271, 208] on button "Skip" at bounding box center [268, 204] width 27 height 16
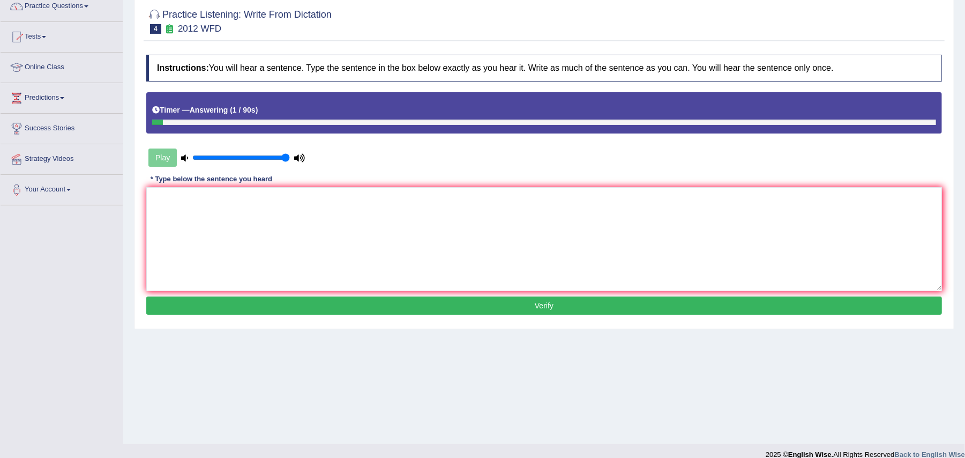
scroll to position [105, 0]
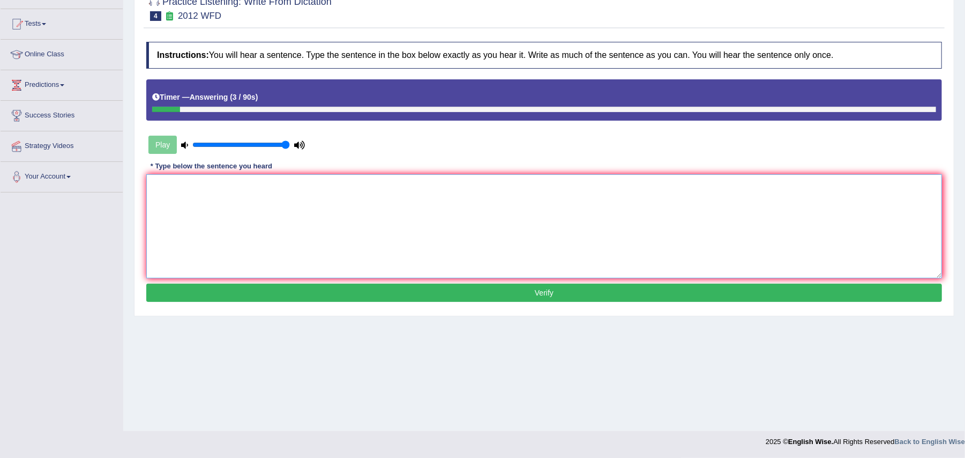
click at [271, 208] on textarea at bounding box center [544, 226] width 796 height 104
click at [227, 184] on textarea "there is a great debtae on this topic." at bounding box center [544, 226] width 796 height 104
click at [155, 184] on textarea "there is a great debate on this topic." at bounding box center [544, 226] width 796 height 104
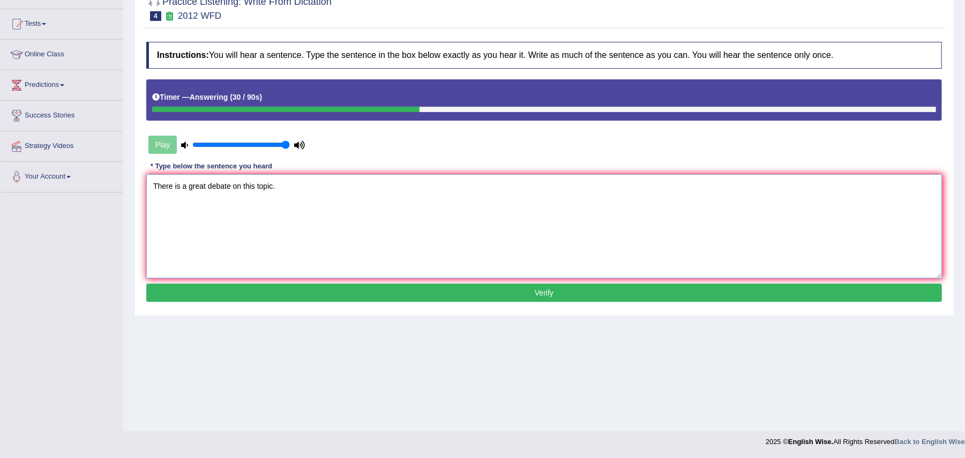
type textarea "There is a great debate on this topic."
click at [309, 291] on button "Verify" at bounding box center [544, 292] width 796 height 18
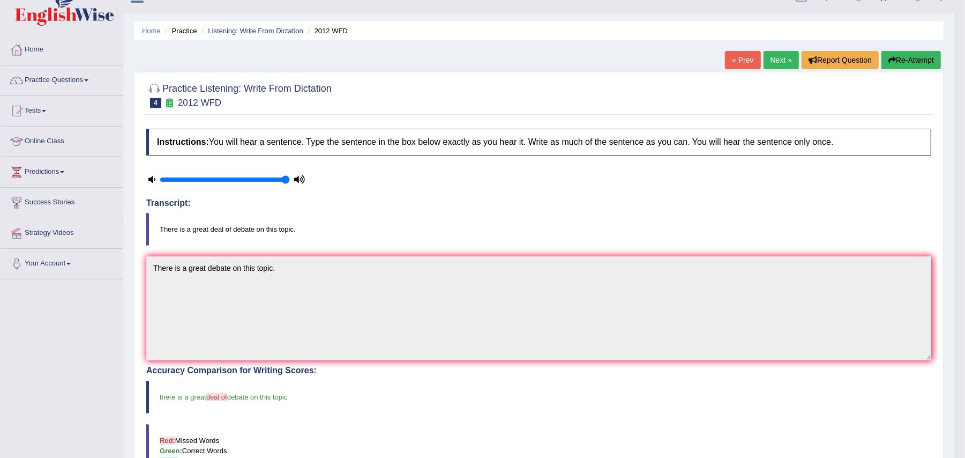
scroll to position [0, 0]
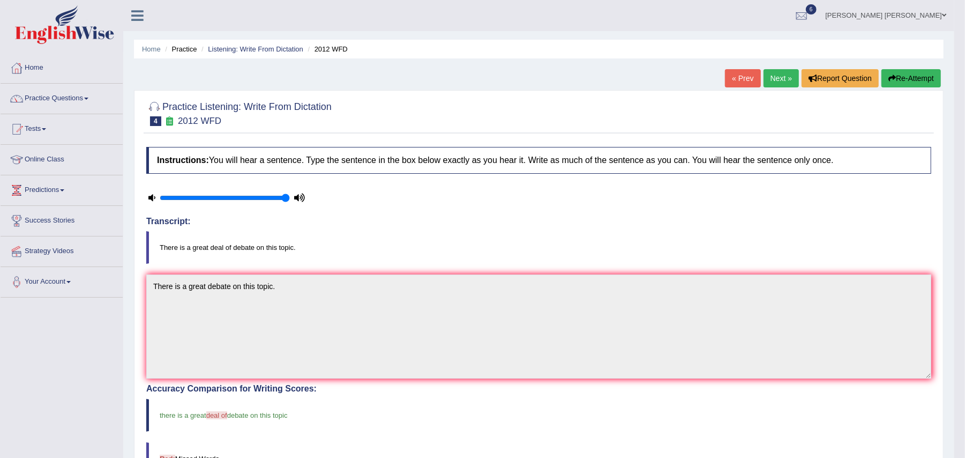
click at [771, 80] on link "Next »" at bounding box center [781, 78] width 35 height 18
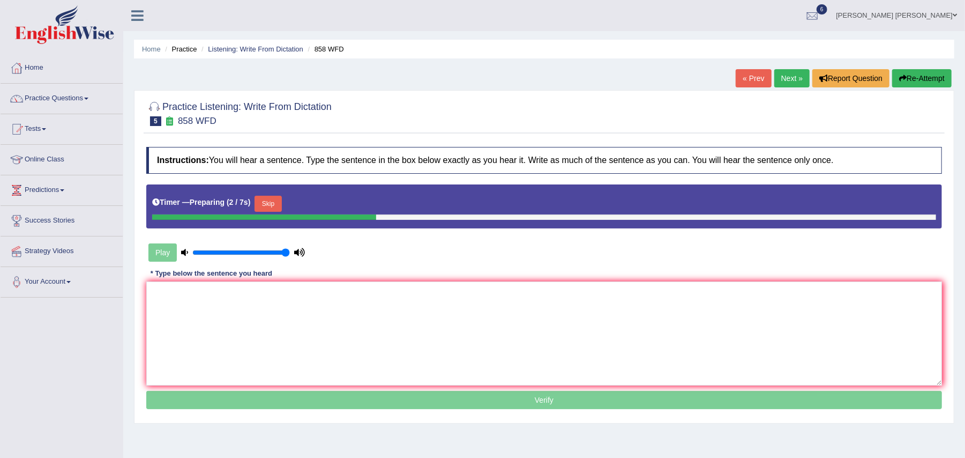
click at [273, 196] on button "Skip" at bounding box center [268, 204] width 27 height 16
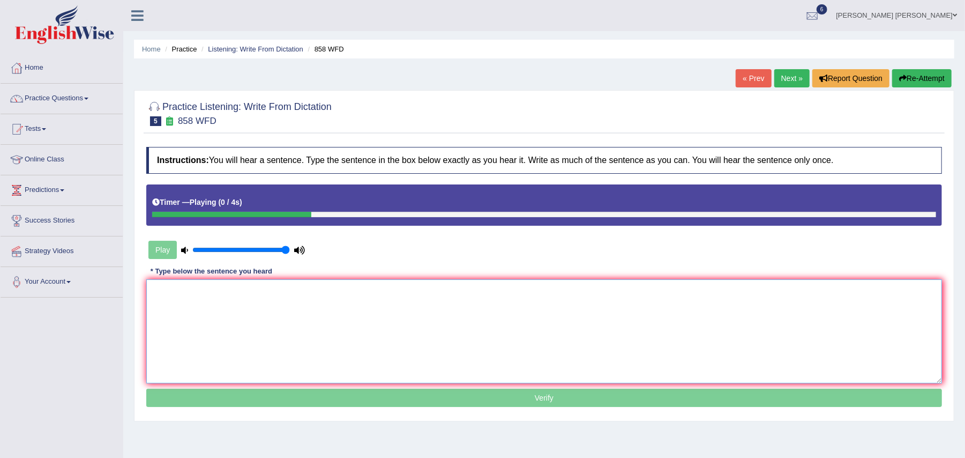
click at [239, 289] on textarea at bounding box center [544, 331] width 796 height 104
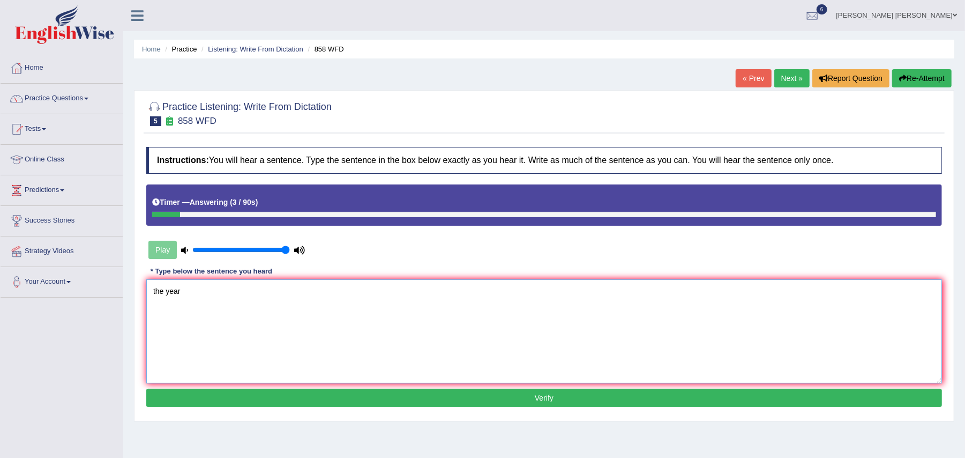
type textarea "the year"
click at [791, 82] on link "Next »" at bounding box center [791, 78] width 35 height 18
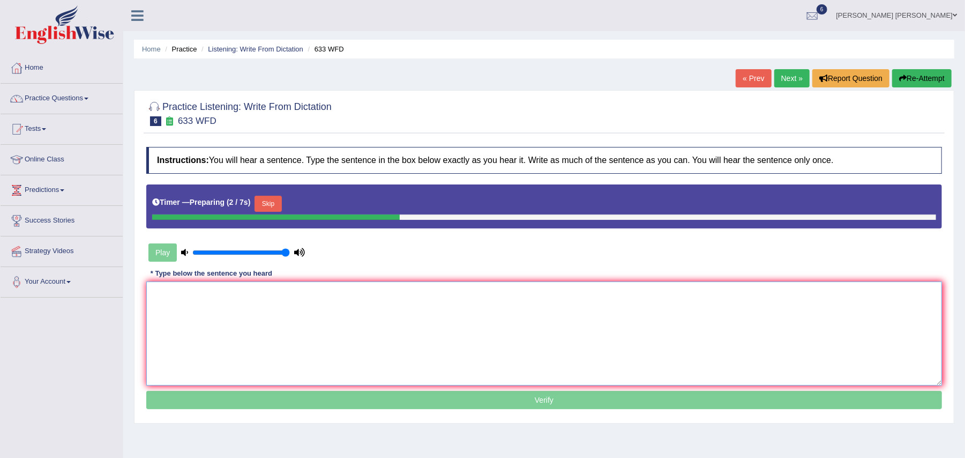
click at [307, 320] on textarea at bounding box center [544, 333] width 796 height 104
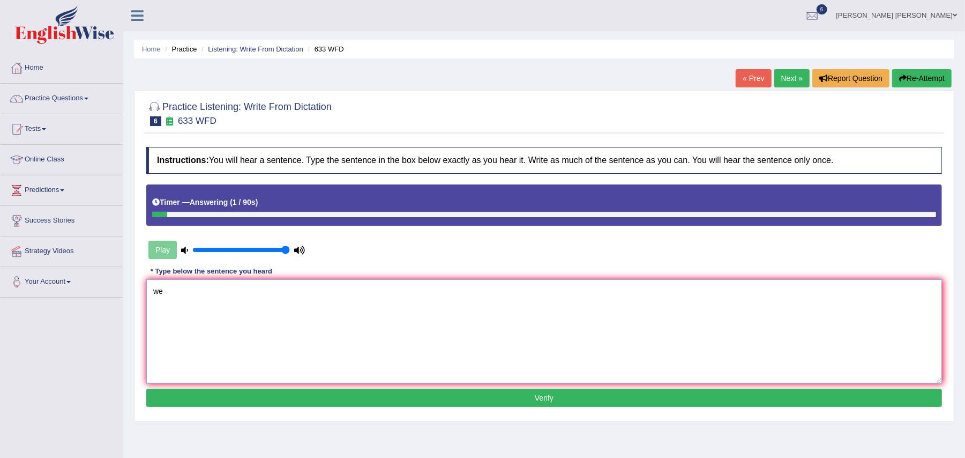
type textarea "w"
click at [258, 290] on textarea "researcher shows that exercise feels better" at bounding box center [544, 331] width 796 height 104
click at [305, 291] on textarea "researcher shows that exercising feels better" at bounding box center [544, 331] width 796 height 104
click at [310, 297] on textarea "researcher shows that exercising feels better athe" at bounding box center [544, 331] width 796 height 104
click at [324, 291] on textarea "researcher shows that exercising feels better a the" at bounding box center [544, 331] width 796 height 104
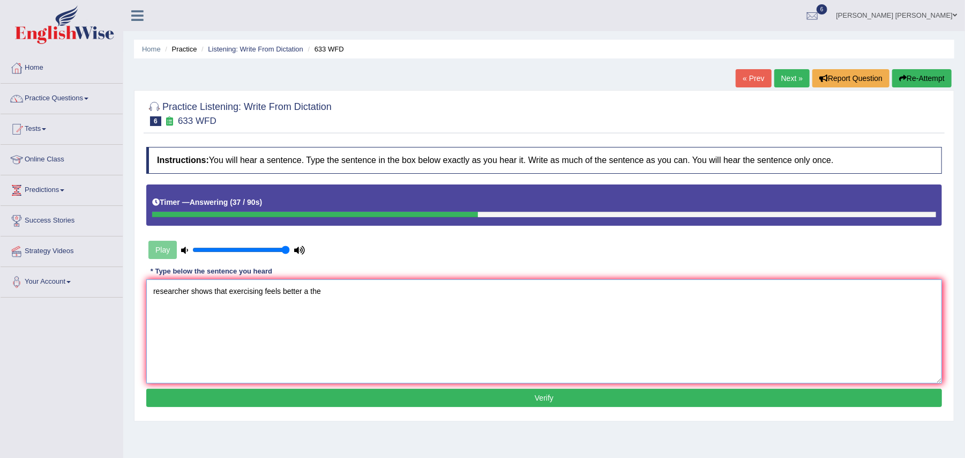
click at [229, 290] on textarea "researcher shows that exercising feels better a the" at bounding box center [544, 331] width 796 height 104
click at [273, 290] on textarea "researcher shows that an exercising feels better a the" at bounding box center [544, 331] width 796 height 104
click at [324, 288] on textarea "researcher shows that an exercising exercise feels better a the" at bounding box center [544, 331] width 796 height 104
click at [380, 292] on textarea "researcher shows that an exercising exercise feels feel better a the" at bounding box center [544, 331] width 796 height 104
click at [155, 288] on textarea "researcher shows that an exercising exercise feels feel better a the." at bounding box center [544, 331] width 796 height 104
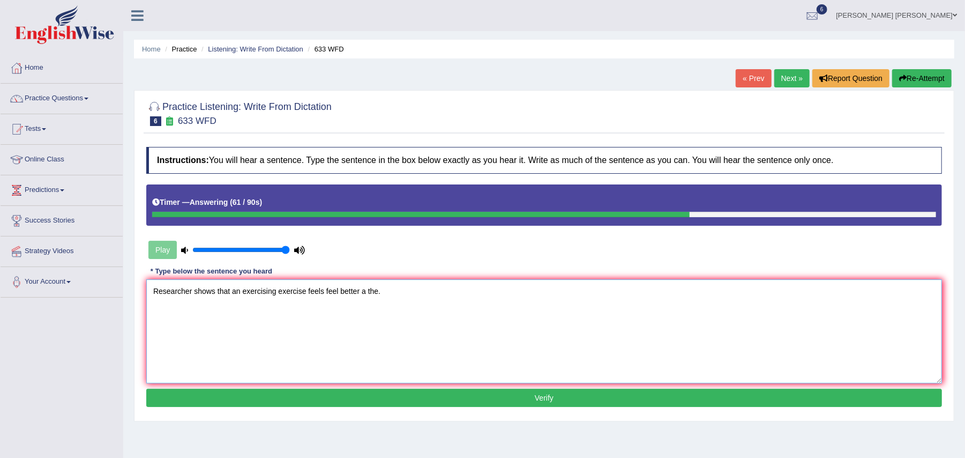
type textarea "Researcher shows that an exercising exercise feels feel better a the."
click at [299, 403] on button "Verify" at bounding box center [544, 397] width 796 height 18
